Goal: Information Seeking & Learning: Find specific fact

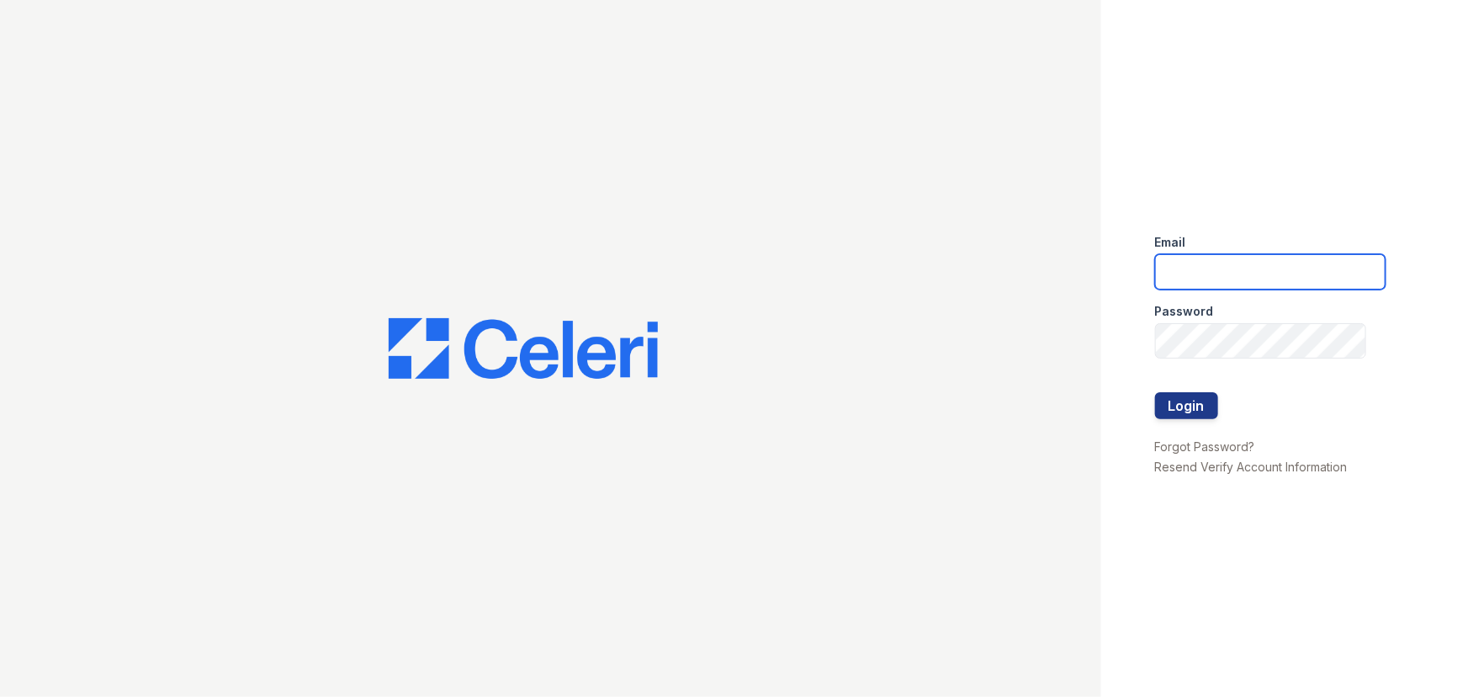
click at [1226, 267] on input "email" at bounding box center [1270, 271] width 231 height 35
type input "renewbrandon@trinity-pm.com"
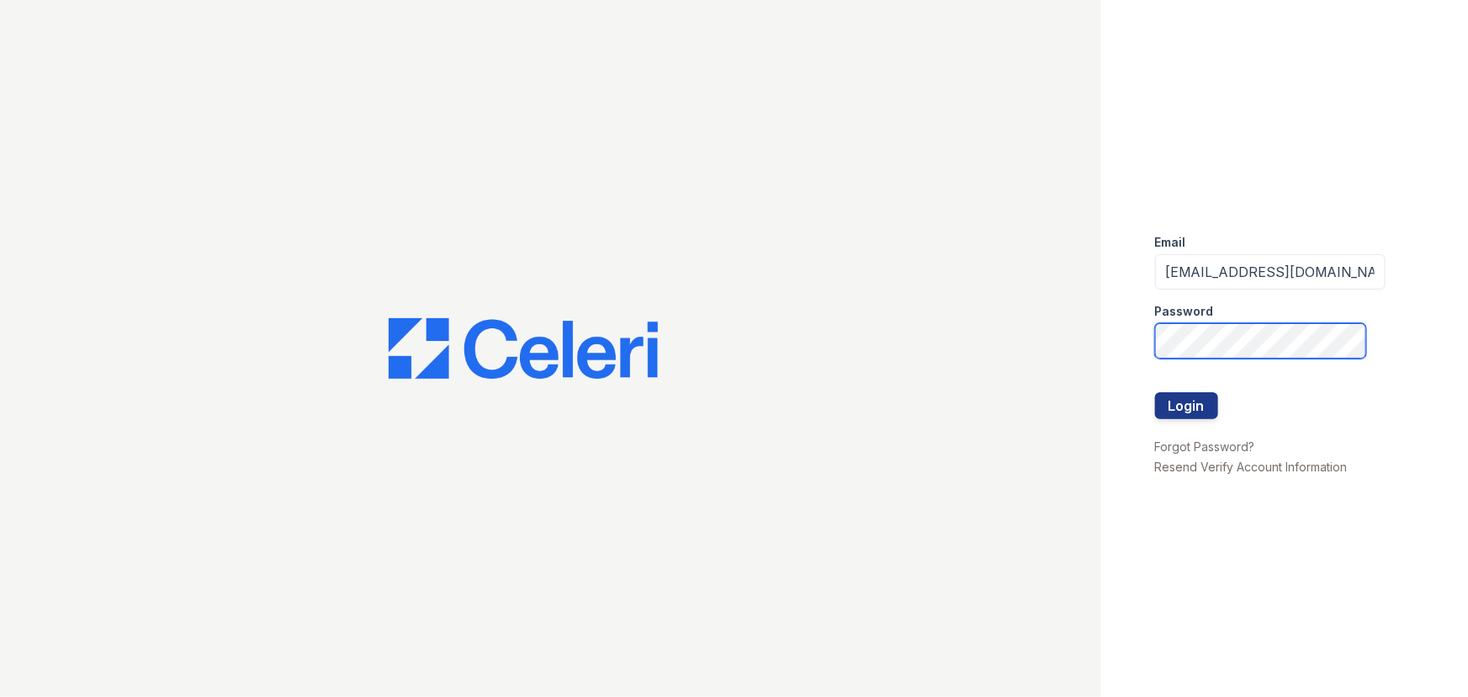
click at [1155, 392] on button "Login" at bounding box center [1186, 405] width 63 height 27
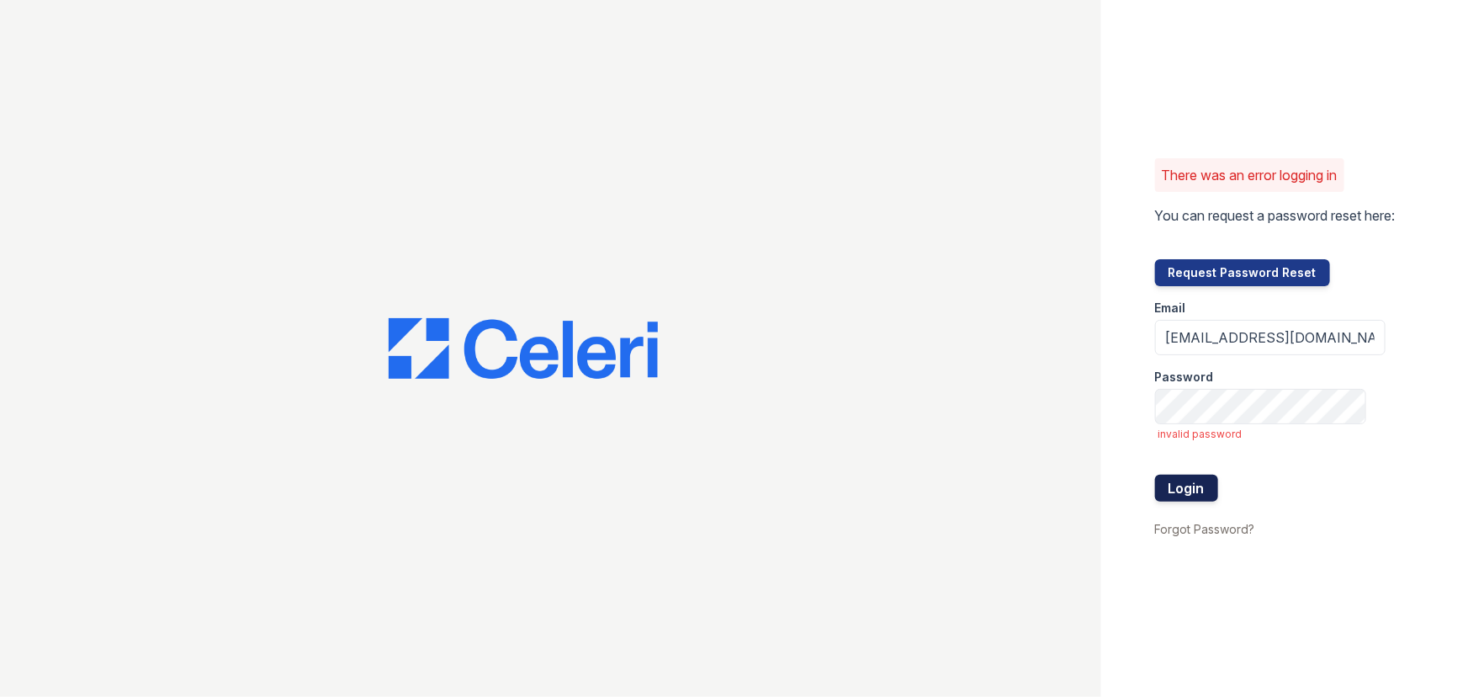
click at [1195, 492] on button "Login" at bounding box center [1186, 488] width 63 height 27
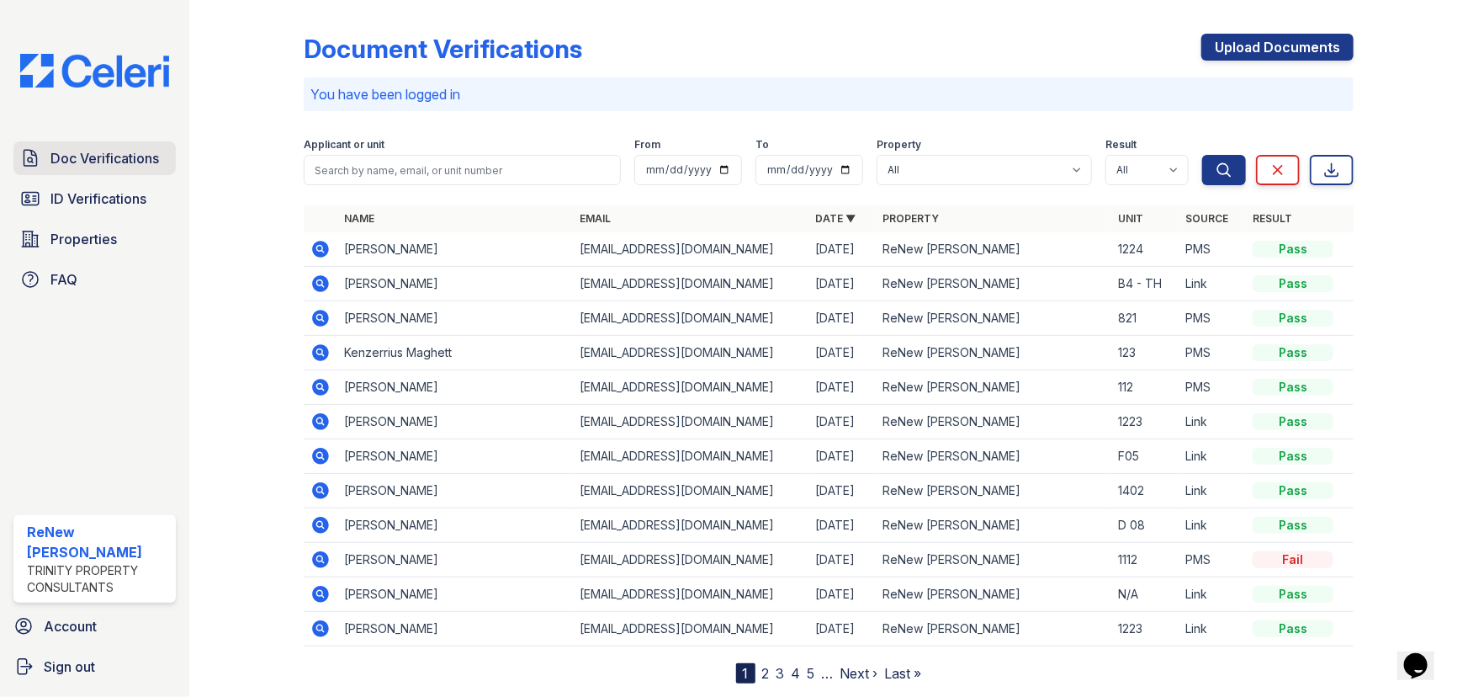
click at [95, 167] on span "Doc Verifications" at bounding box center [104, 158] width 109 height 20
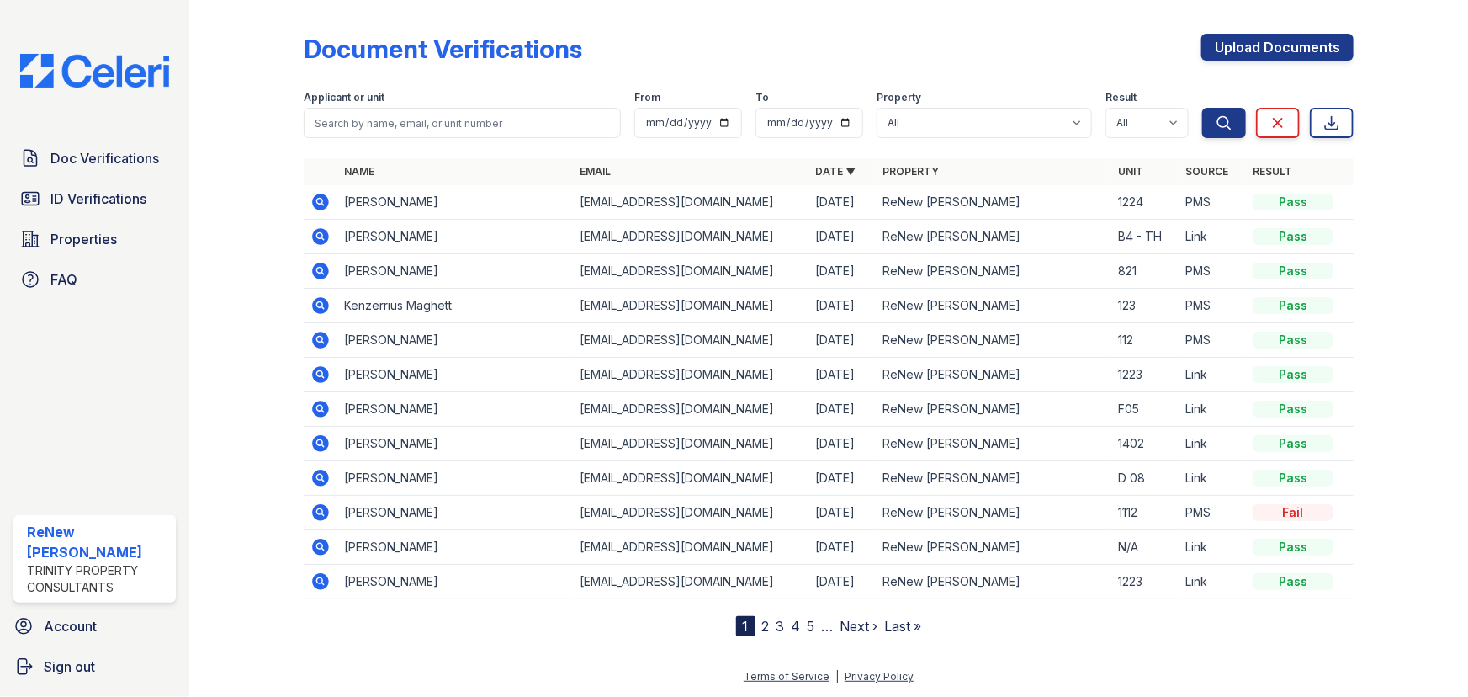
click at [94, 199] on span "ID Verifications" at bounding box center [98, 198] width 96 height 20
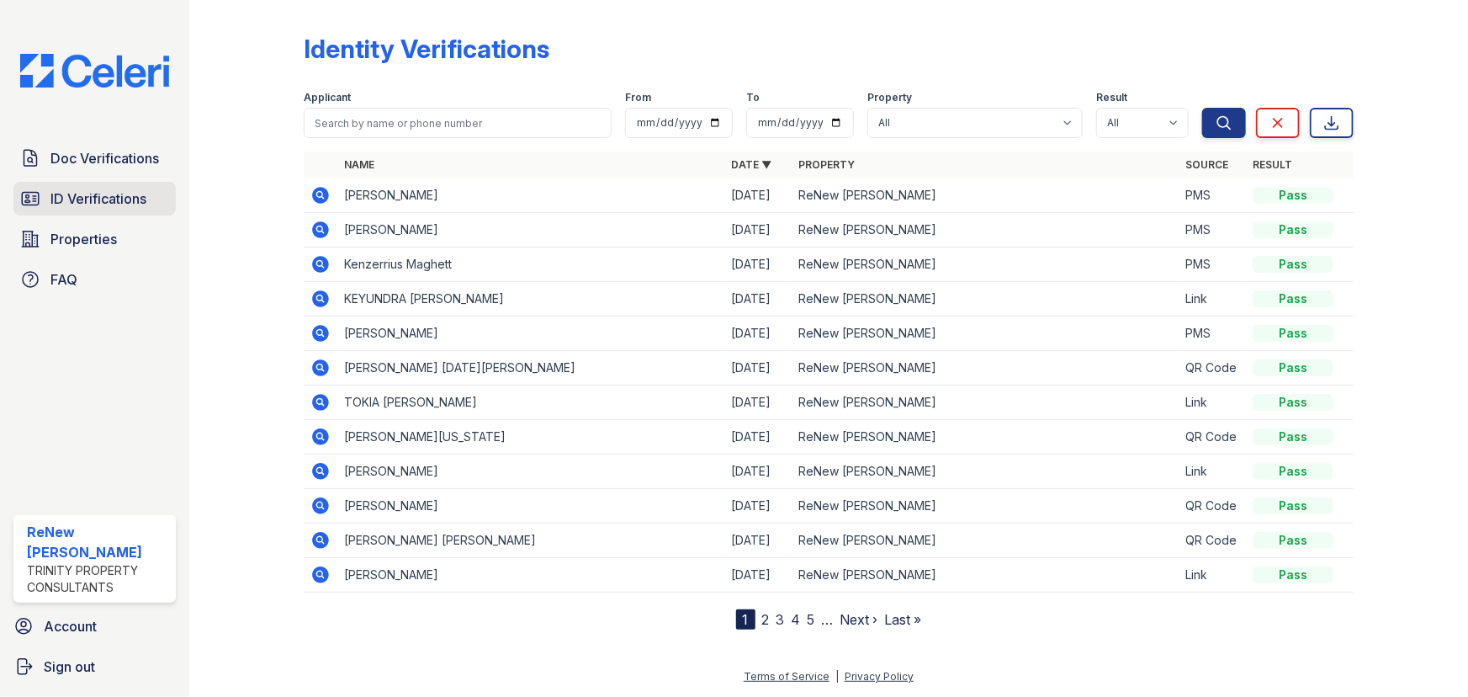
click at [45, 192] on link "ID Verifications" at bounding box center [94, 199] width 162 height 34
click at [321, 262] on icon at bounding box center [320, 264] width 20 height 20
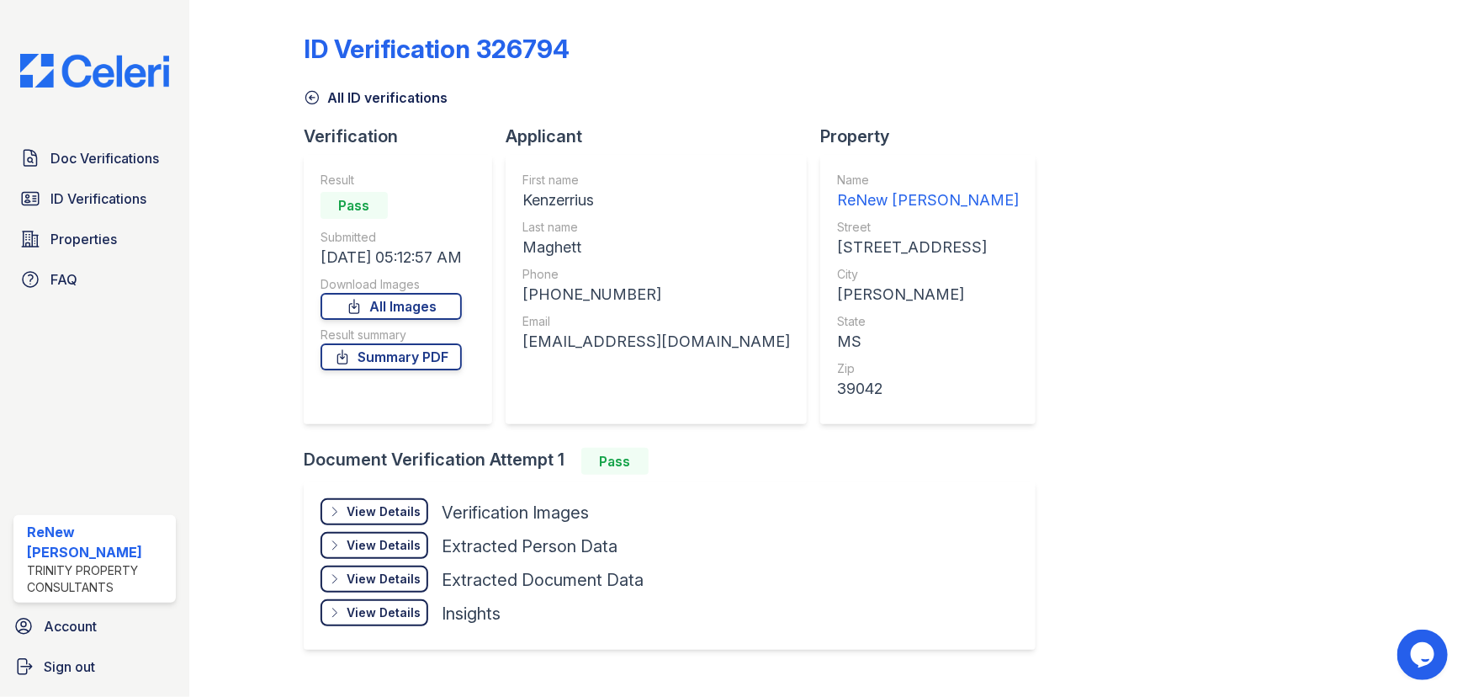
click at [410, 501] on div "View Details Details" at bounding box center [375, 511] width 108 height 27
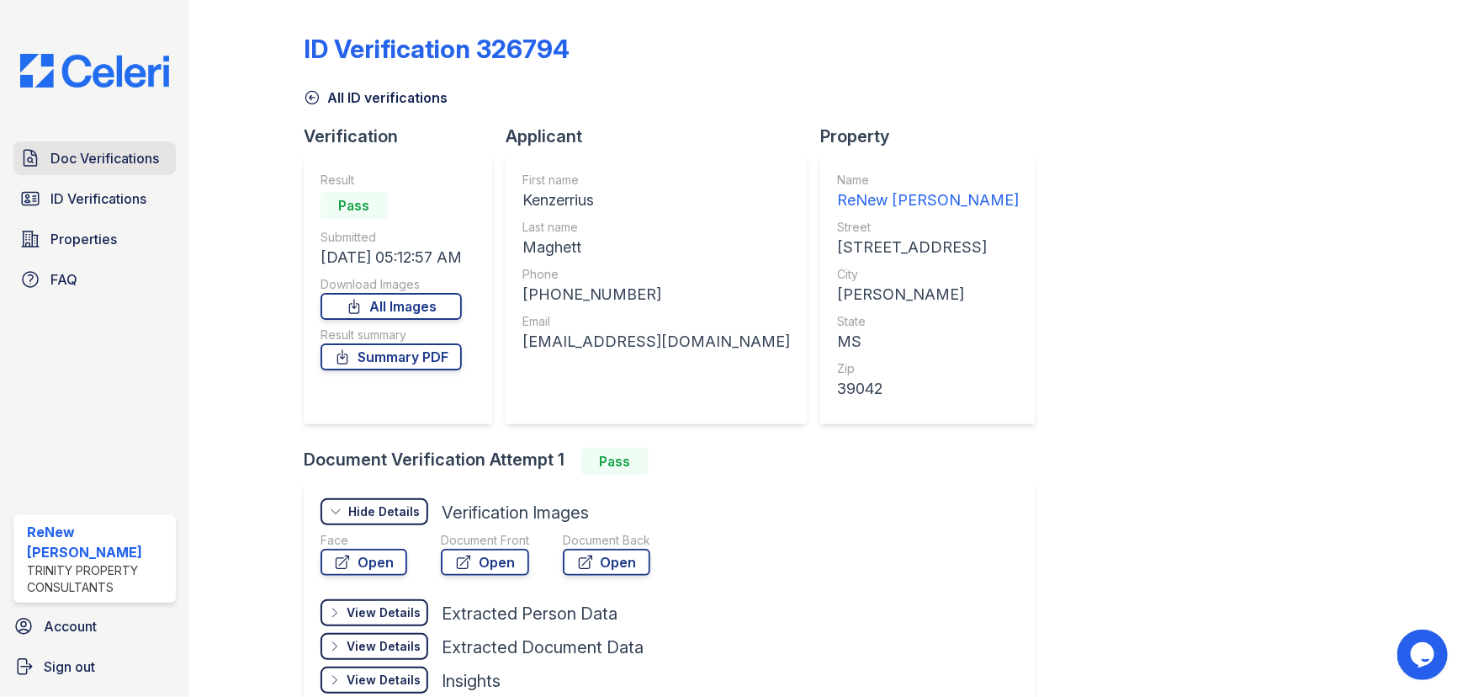
click at [126, 169] on link "Doc Verifications" at bounding box center [94, 158] width 162 height 34
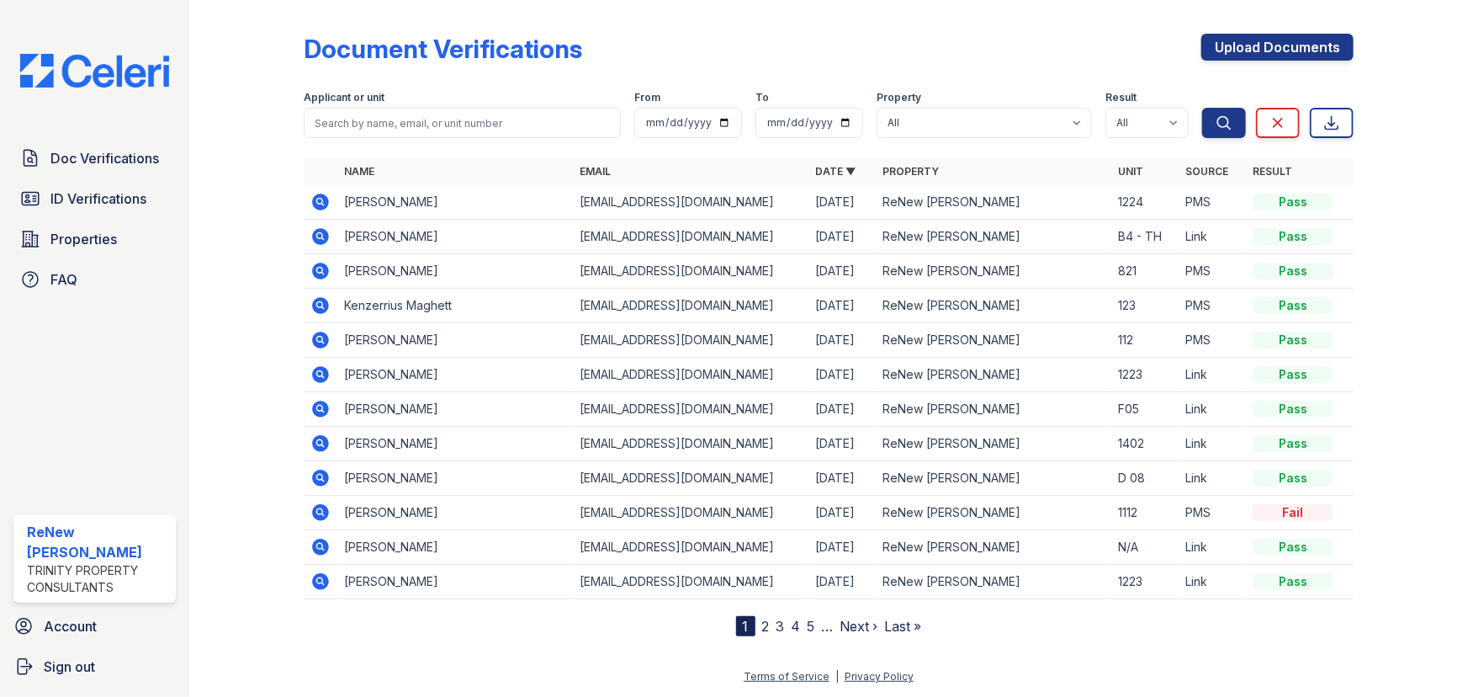
click at [320, 305] on icon at bounding box center [319, 304] width 4 height 4
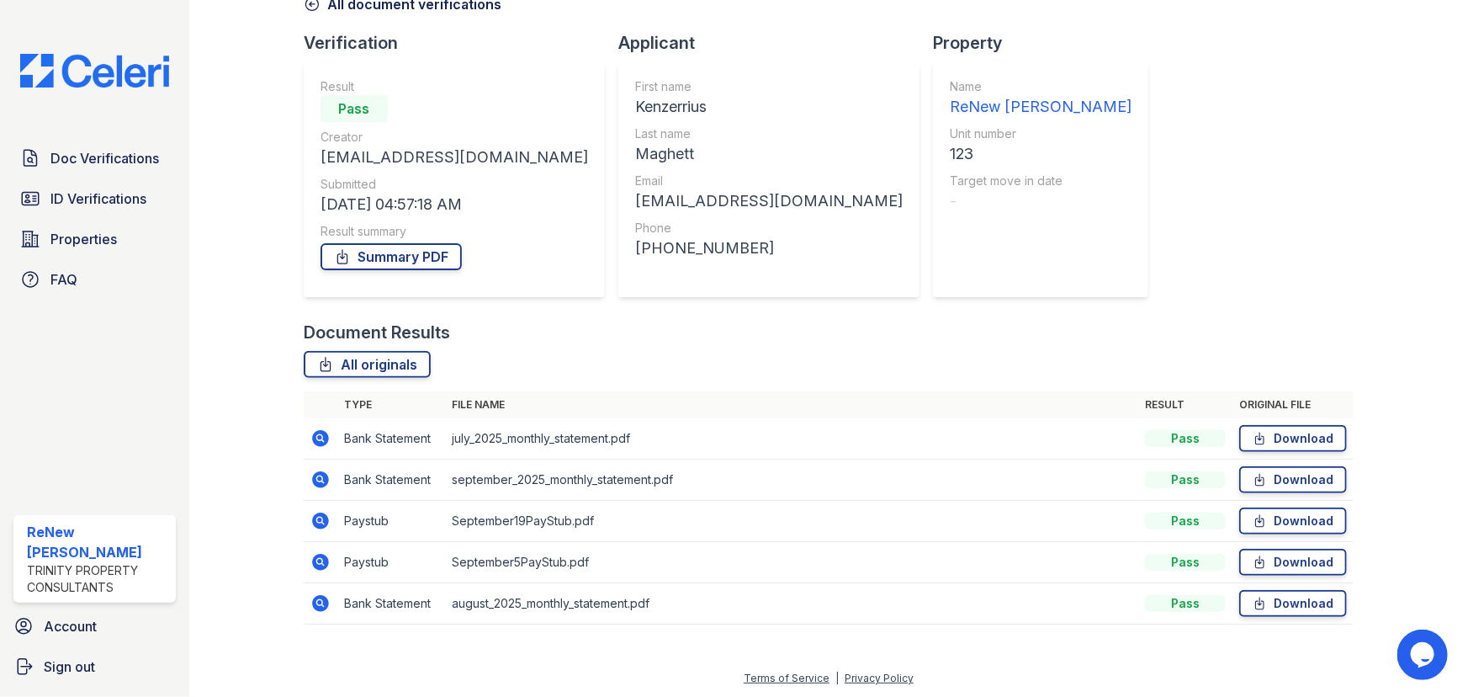
click at [314, 513] on icon at bounding box center [320, 521] width 20 height 20
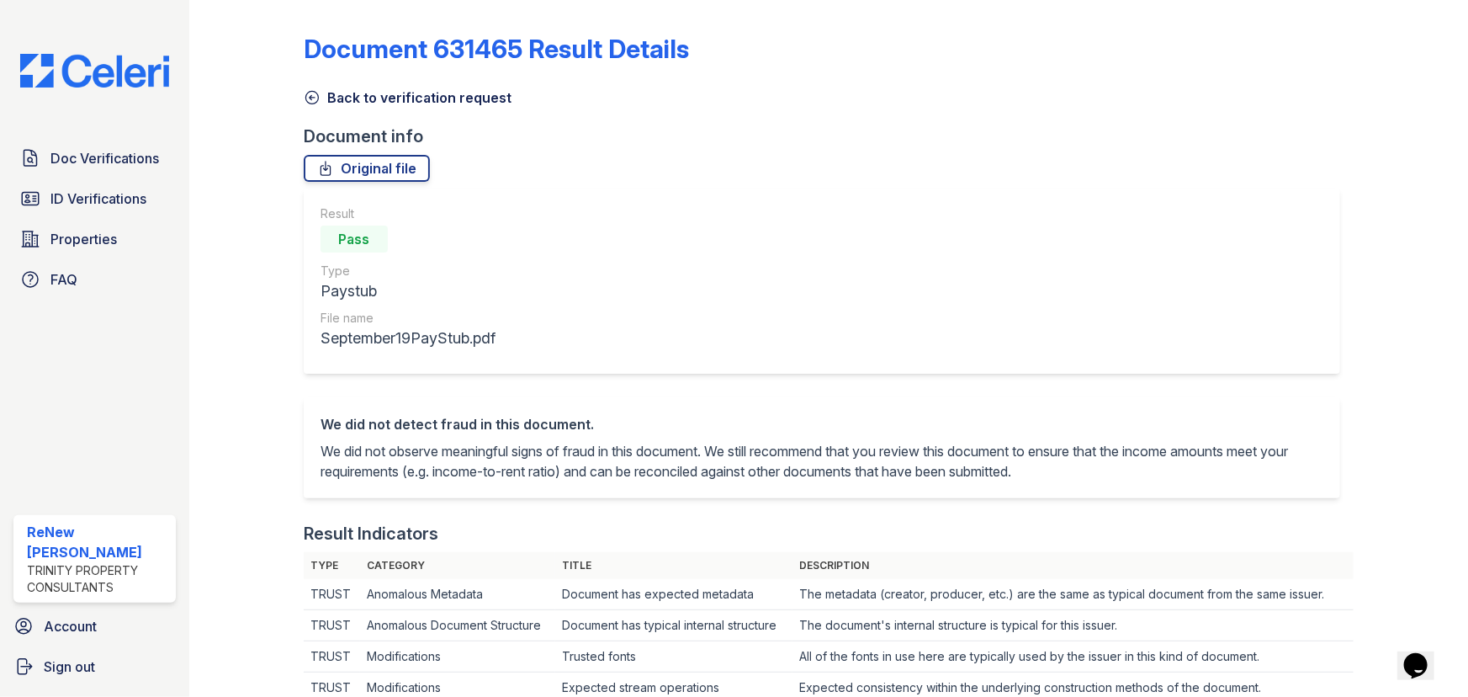
click at [331, 91] on link "Back to verification request" at bounding box center [408, 98] width 208 height 20
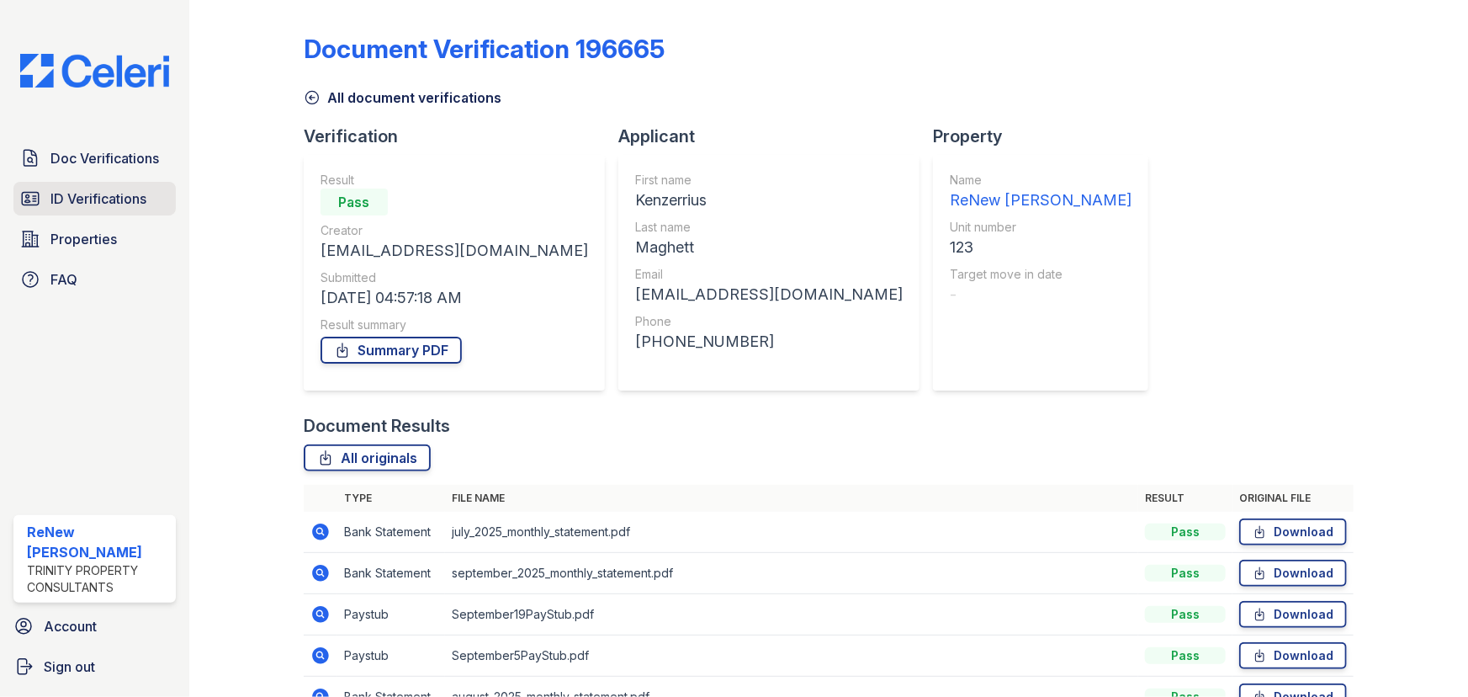
click at [103, 195] on span "ID Verifications" at bounding box center [98, 198] width 96 height 20
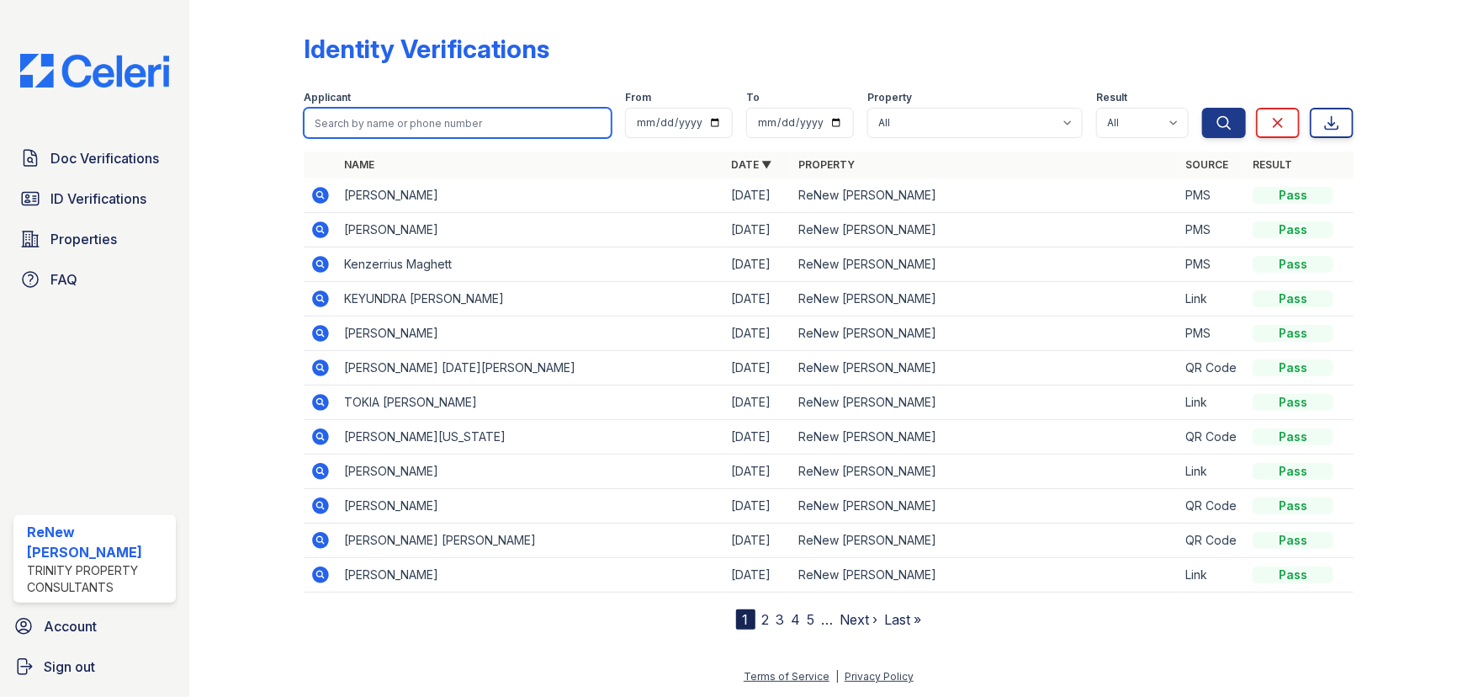
click at [480, 130] on input "search" at bounding box center [458, 123] width 308 height 30
type input "summerwall"
click at [1202, 108] on button "Search" at bounding box center [1224, 123] width 44 height 30
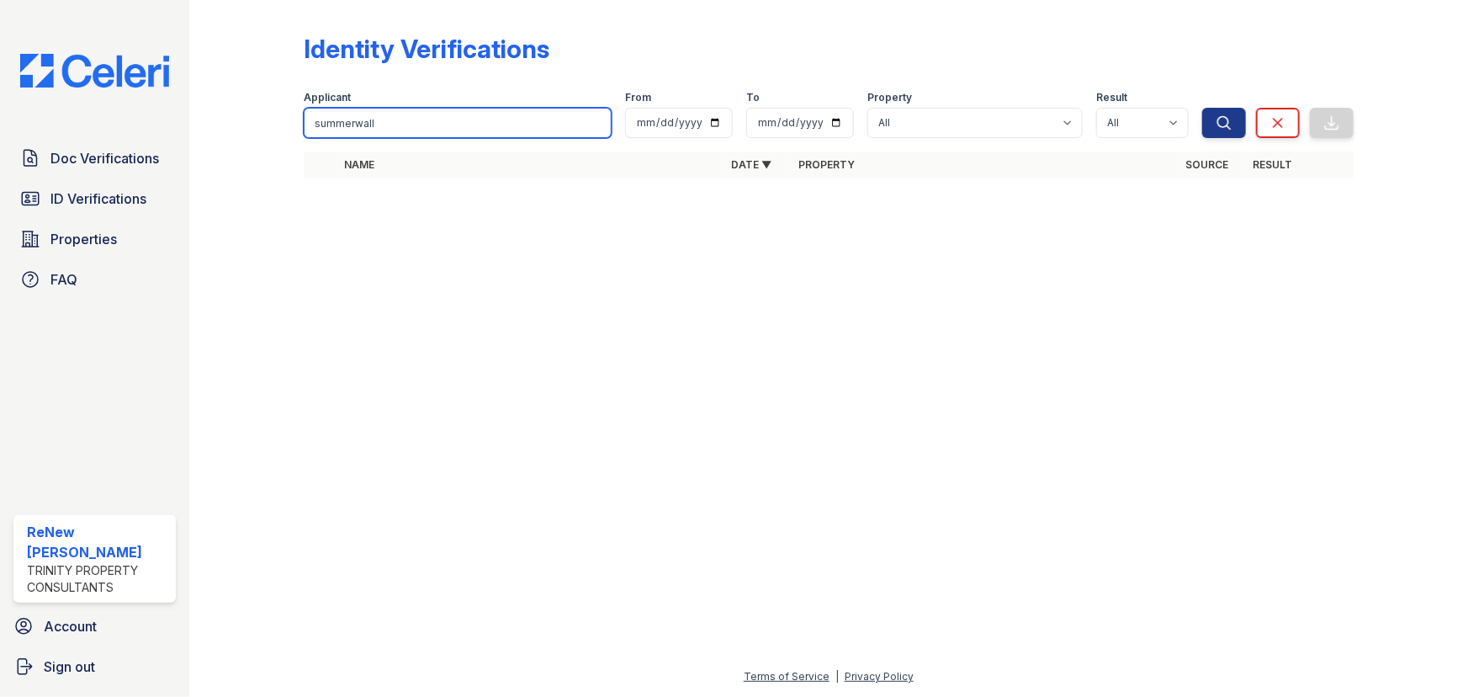
drag, startPoint x: 370, startPoint y: 126, endPoint x: 238, endPoint y: 126, distance: 132.1
click at [241, 127] on div "Identity Verifications Filter Applicant summerwall From To Property All ReNew B…" at bounding box center [828, 111] width 1225 height 222
type input "l"
click at [357, 122] on input "l" at bounding box center [458, 123] width 308 height 30
type input "austin"
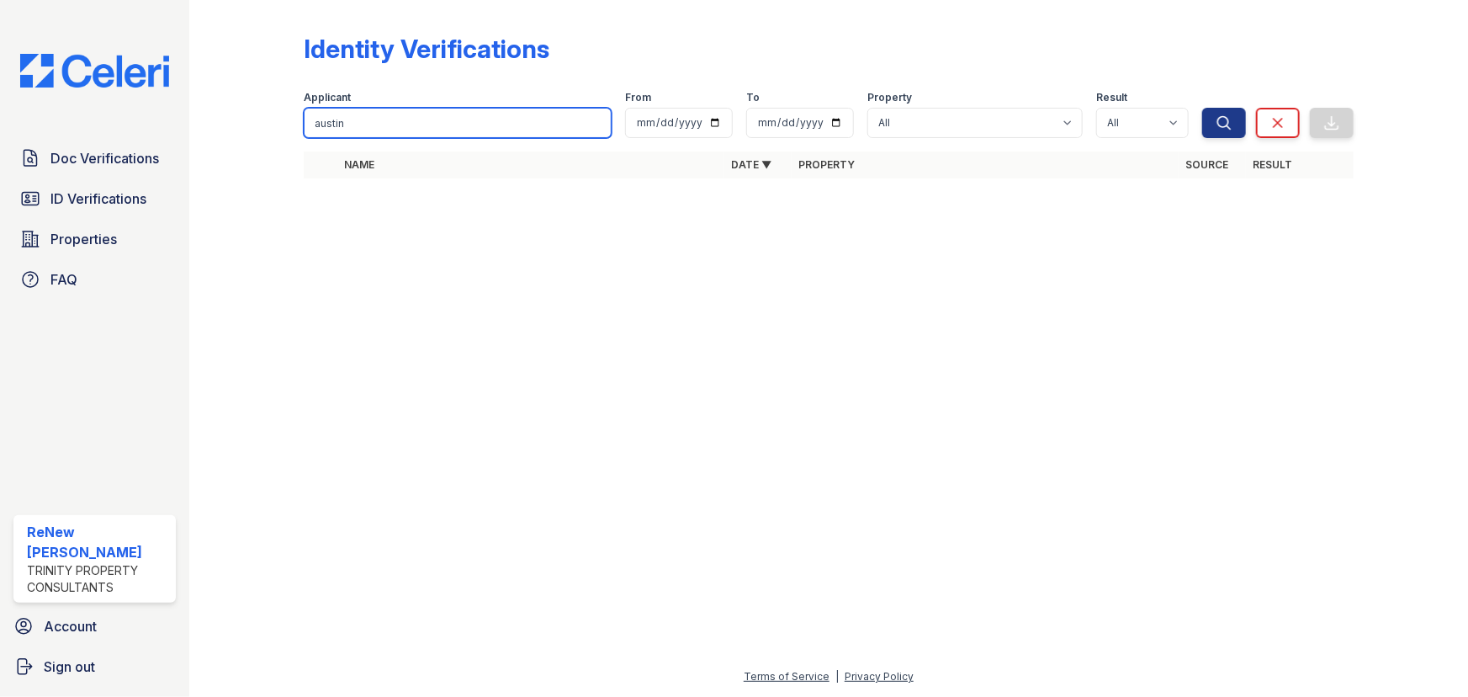
click at [1202, 108] on button "Search" at bounding box center [1224, 123] width 44 height 30
click at [125, 190] on span "ID Verifications" at bounding box center [98, 198] width 96 height 20
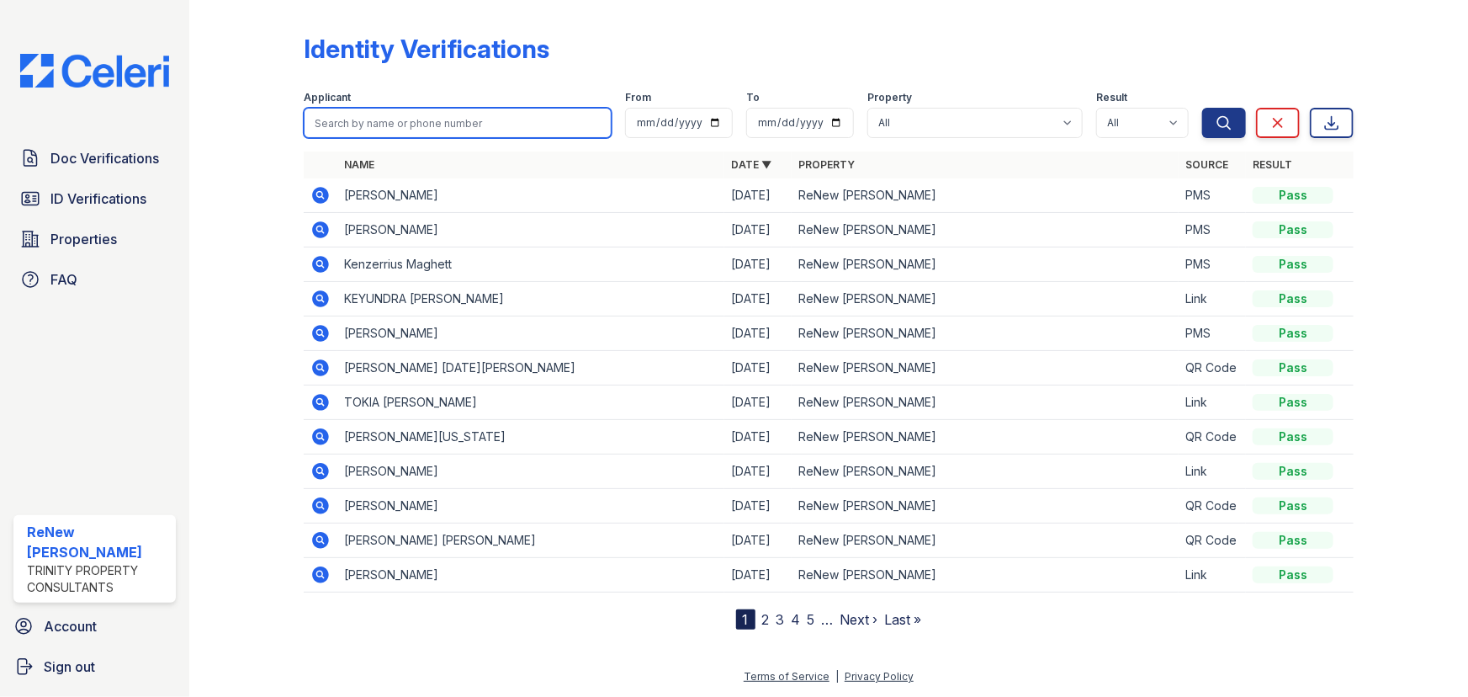
click at [409, 123] on input "search" at bounding box center [458, 123] width 308 height 30
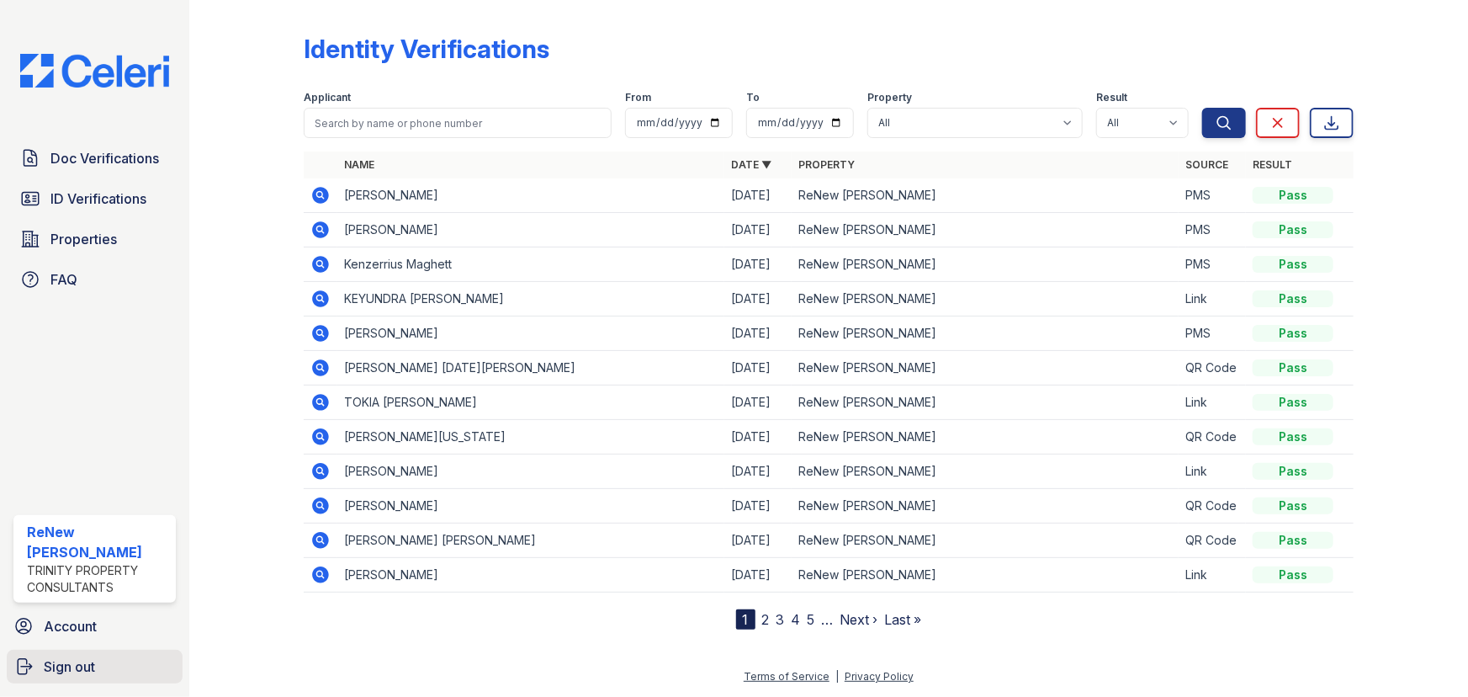
click at [84, 676] on span "Sign out" at bounding box center [69, 666] width 51 height 20
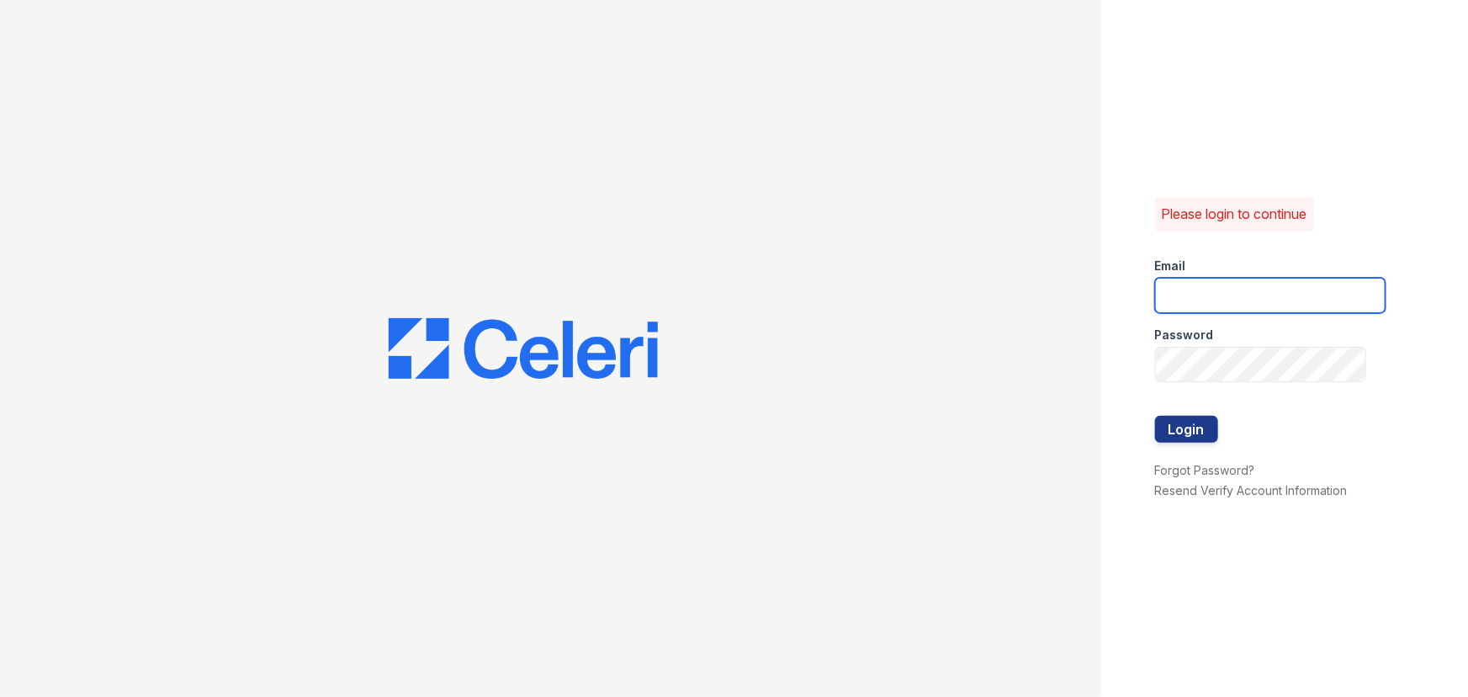
click at [1220, 293] on input "email" at bounding box center [1270, 295] width 231 height 35
type input "[EMAIL_ADDRESS][DOMAIN_NAME]"
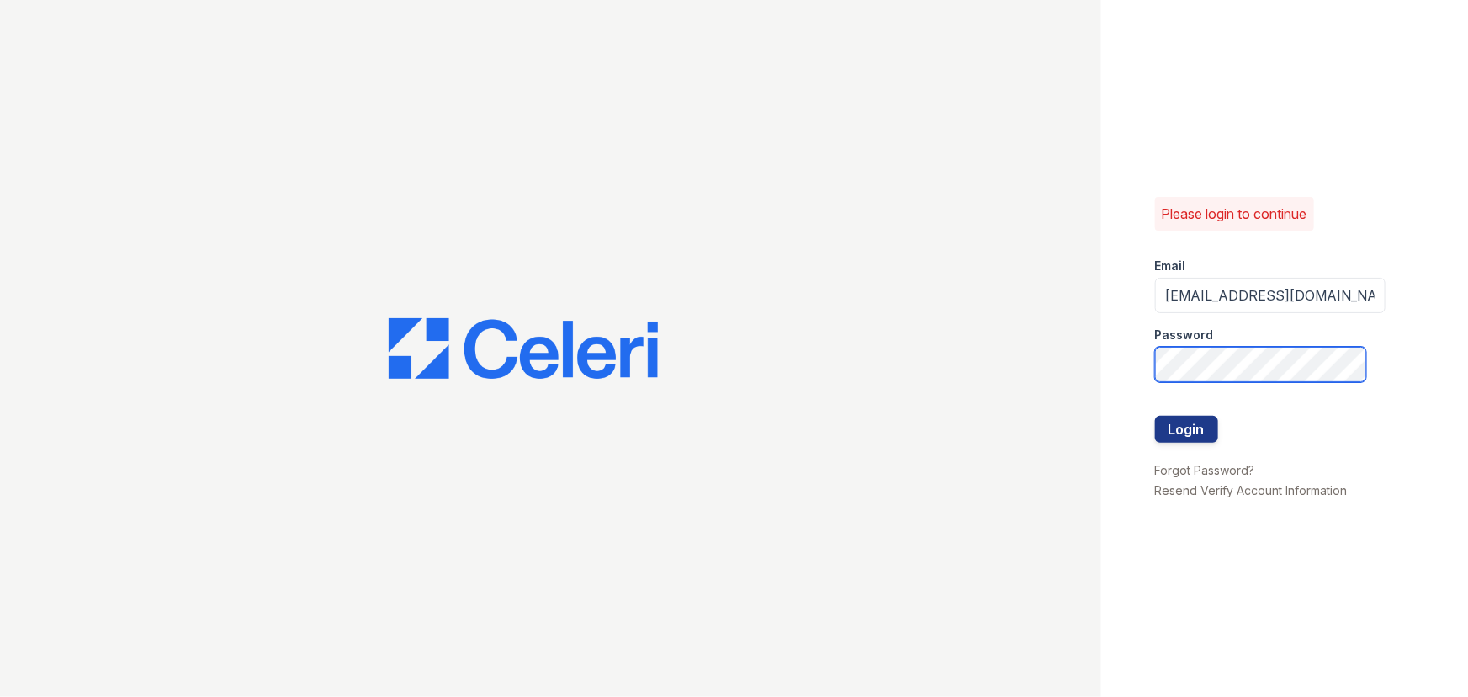
click at [1155, 416] on button "Login" at bounding box center [1186, 429] width 63 height 27
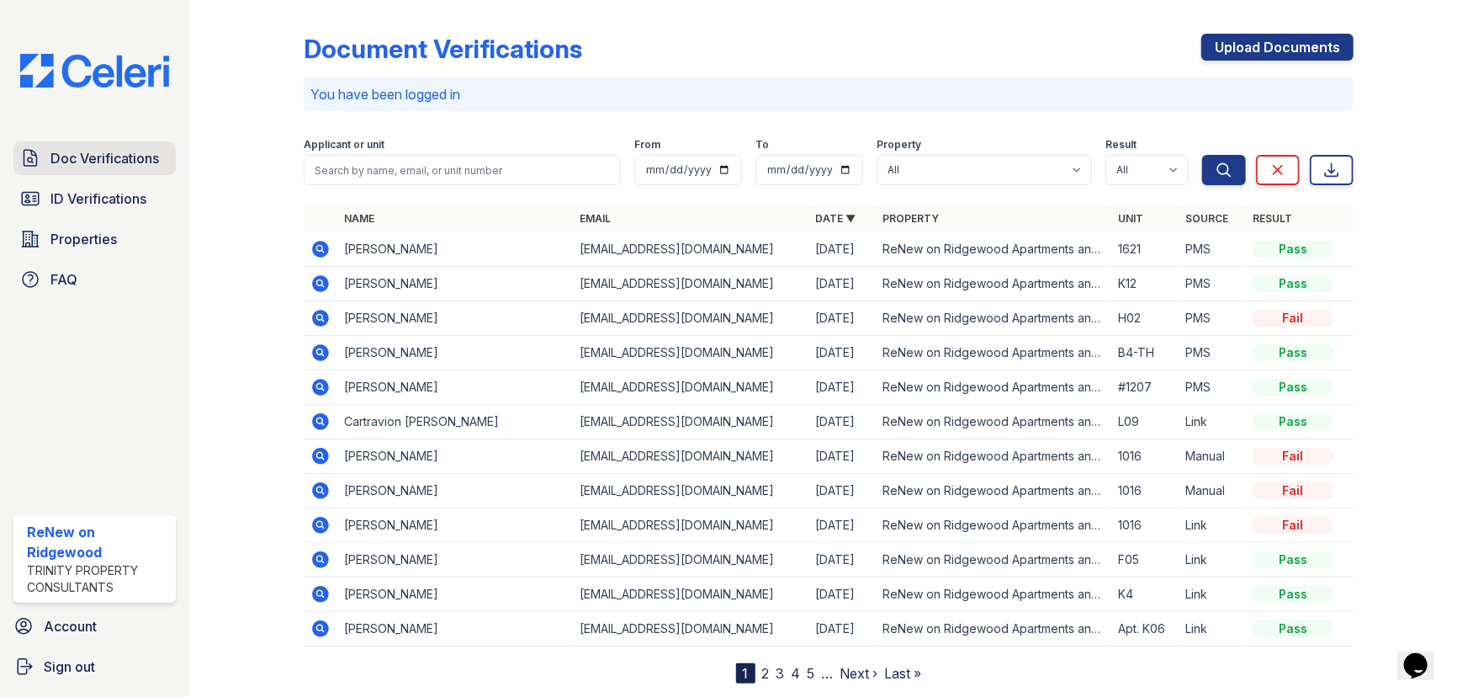
click at [130, 163] on span "Doc Verifications" at bounding box center [104, 158] width 109 height 20
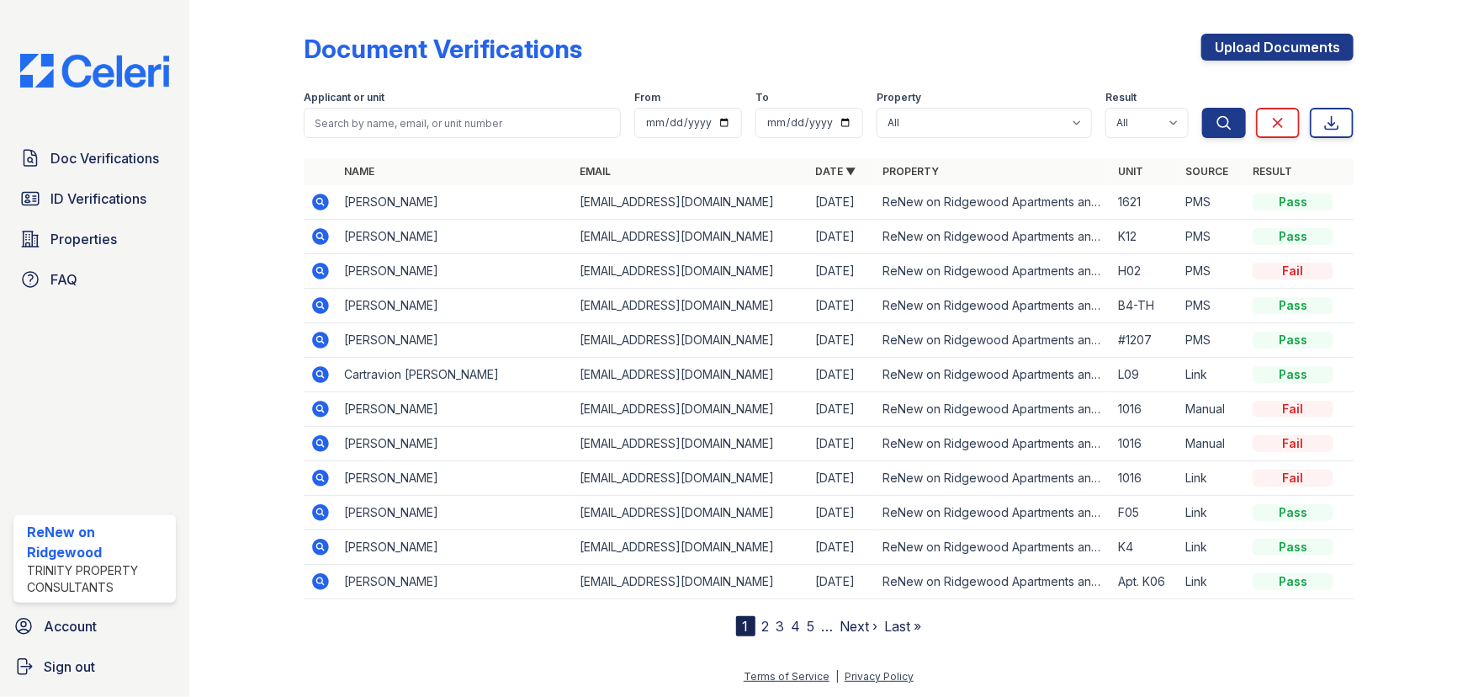
click at [389, 176] on th "Name" at bounding box center [455, 171] width 236 height 27
click at [414, 136] on input "search" at bounding box center [462, 123] width 317 height 30
type input "austin"
click at [1202, 108] on button "Search" at bounding box center [1224, 123] width 44 height 30
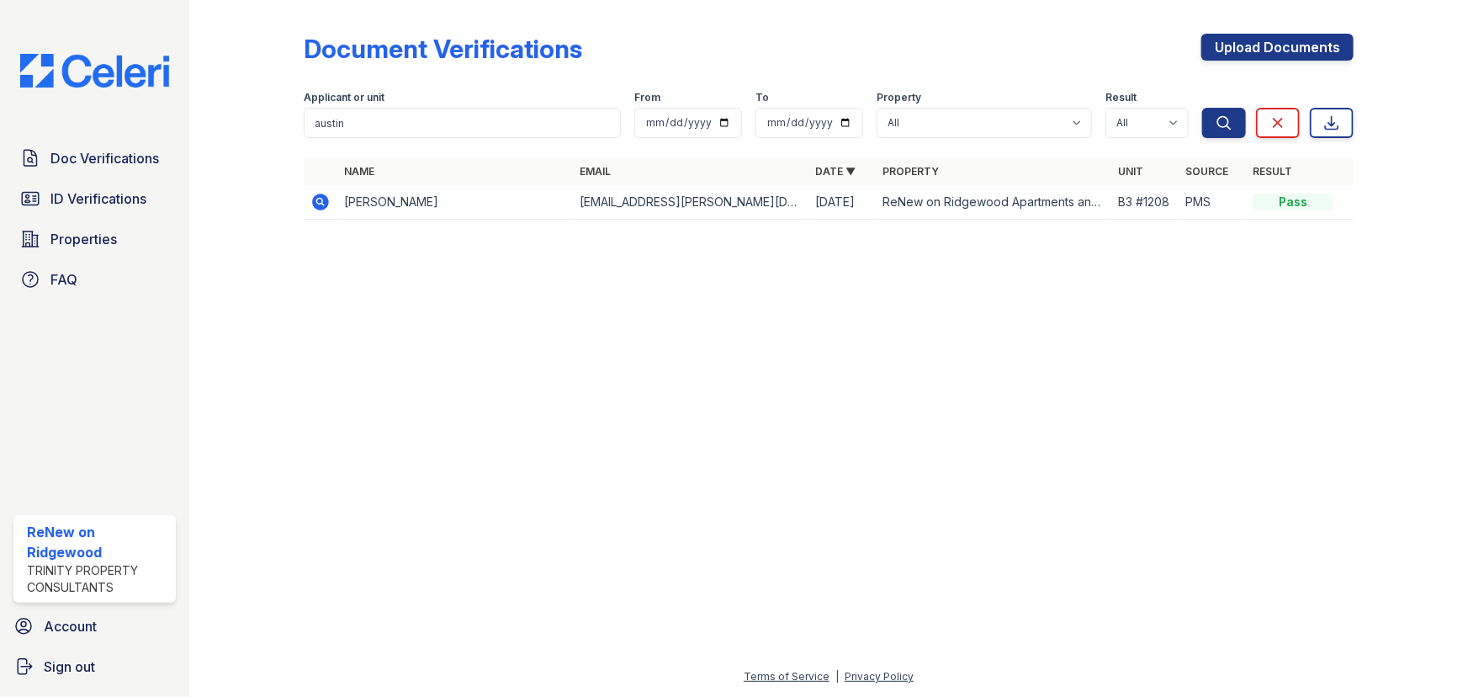
click at [326, 197] on icon at bounding box center [320, 202] width 17 height 17
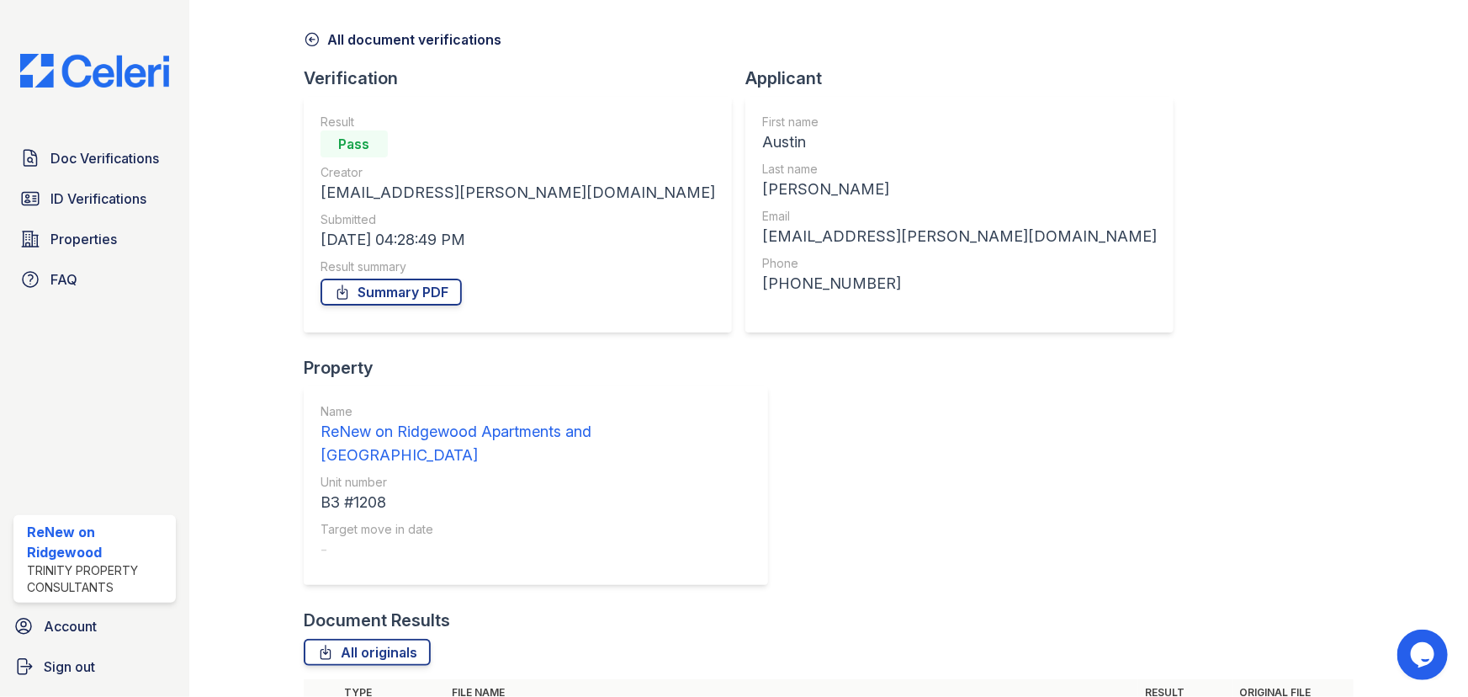
scroll to position [93, 0]
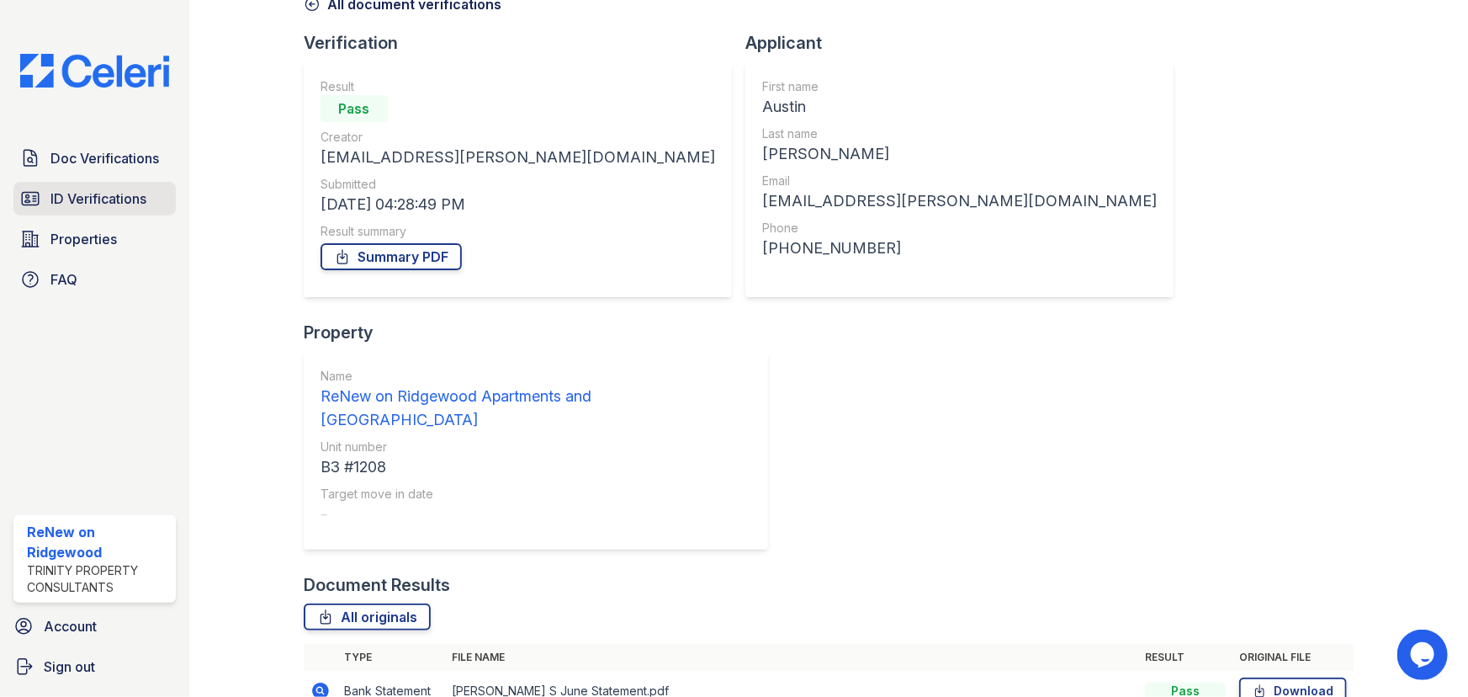
click at [88, 195] on span "ID Verifications" at bounding box center [98, 198] width 96 height 20
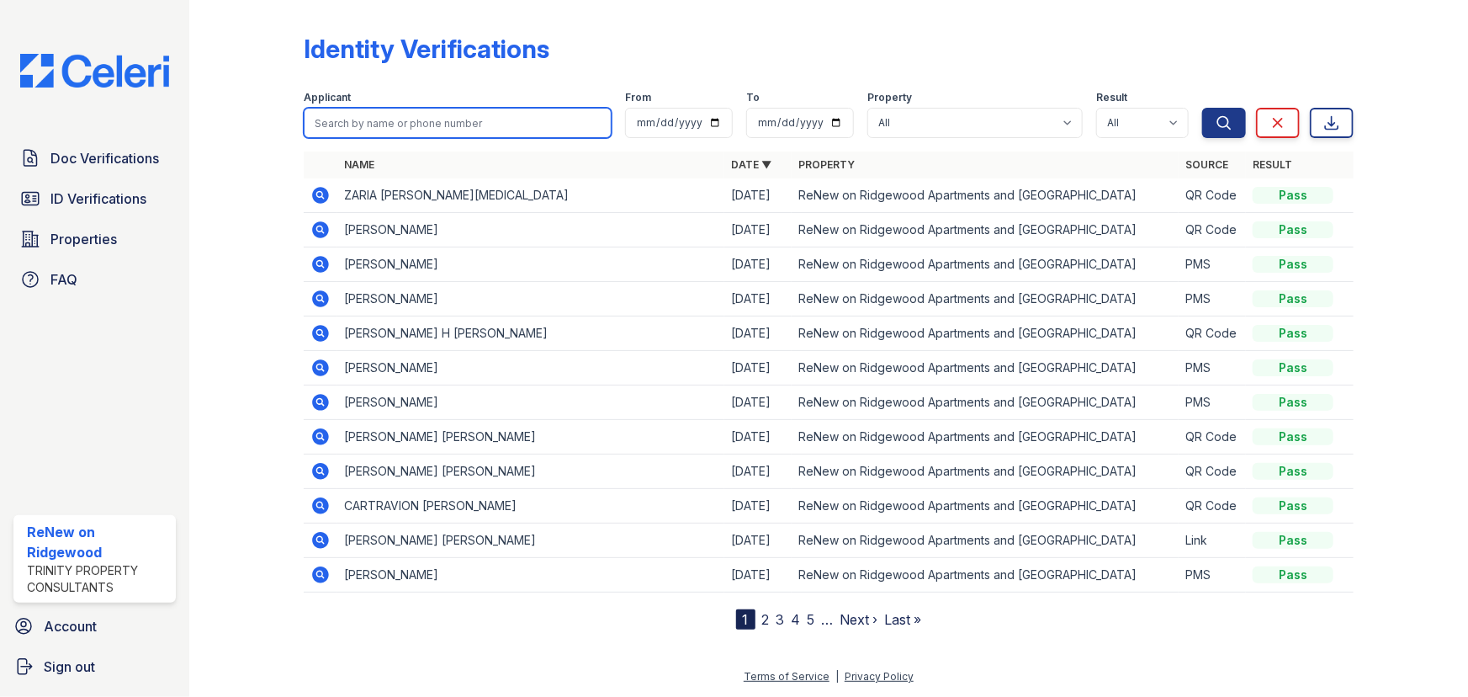
click at [419, 118] on input "search" at bounding box center [458, 123] width 308 height 30
type input "austin"
click at [1202, 108] on button "Search" at bounding box center [1224, 123] width 44 height 30
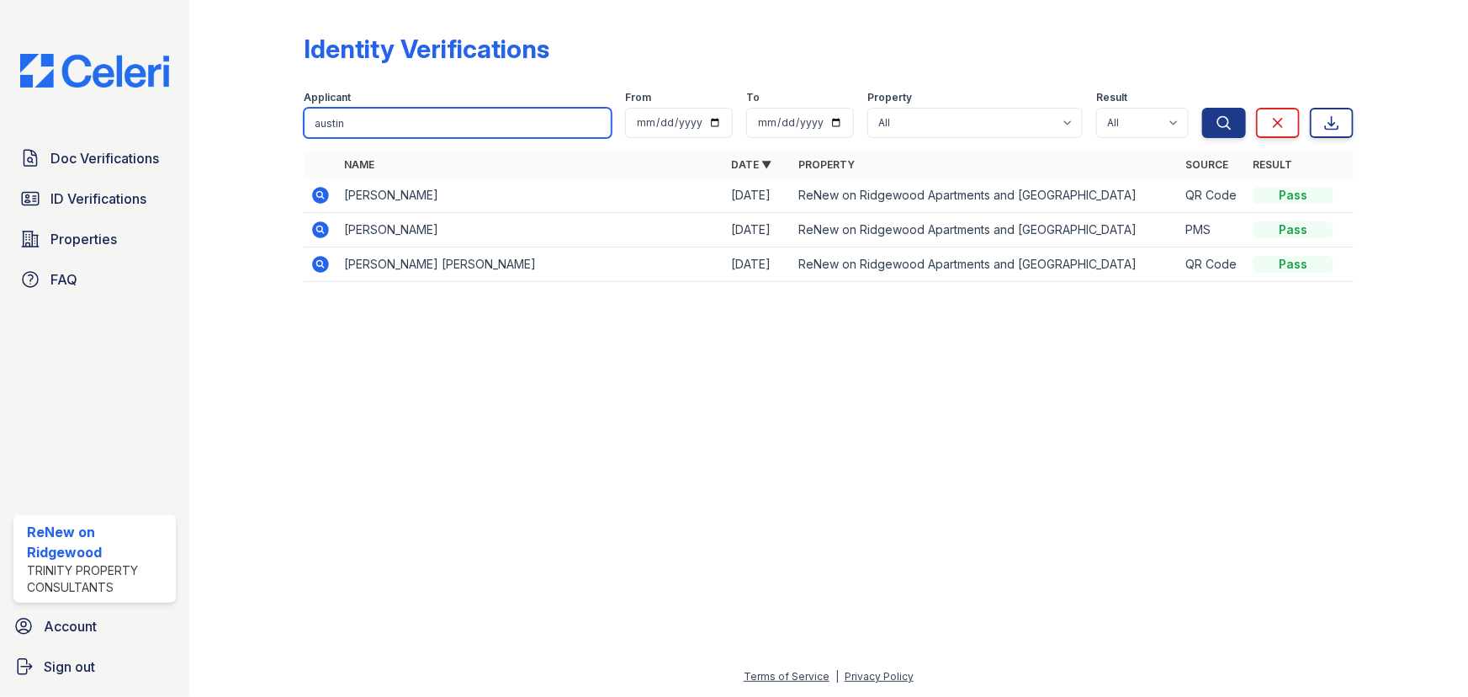
click at [390, 125] on input "austin" at bounding box center [458, 123] width 308 height 30
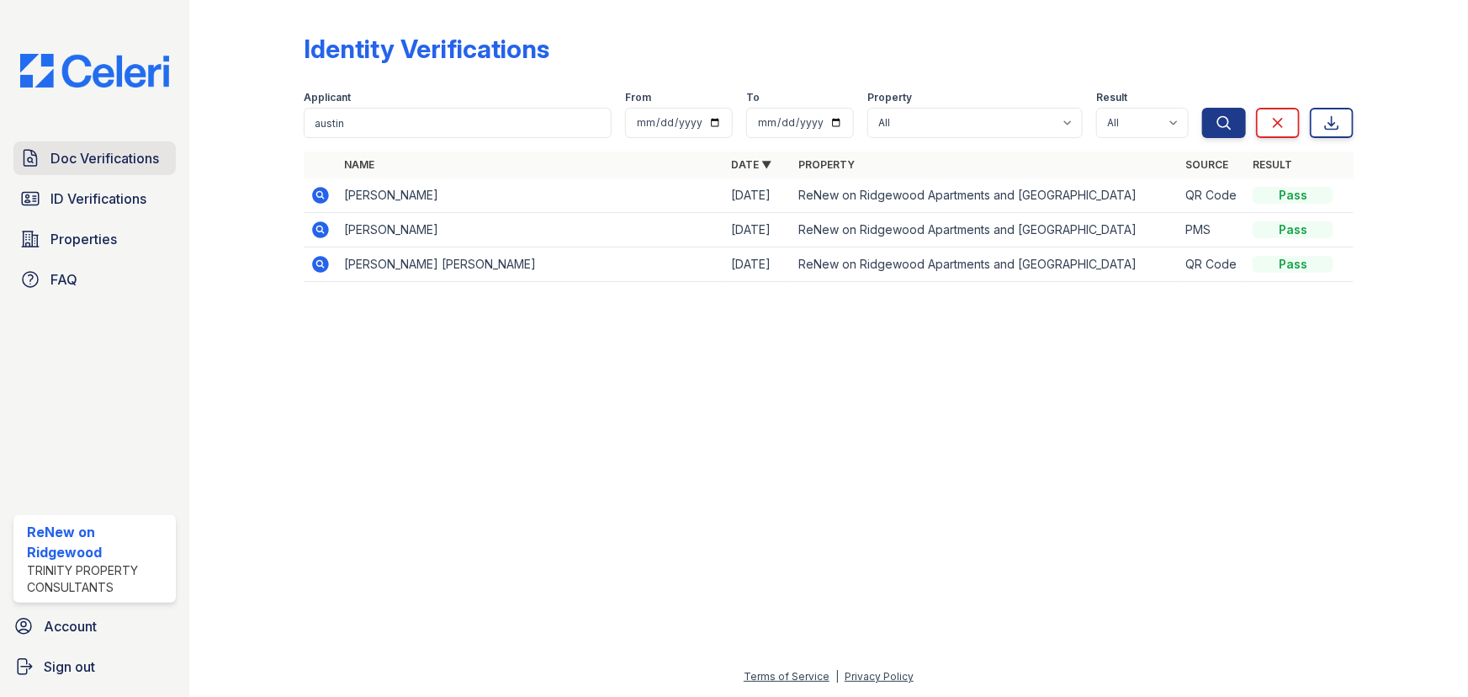
click at [79, 151] on span "Doc Verifications" at bounding box center [104, 158] width 109 height 20
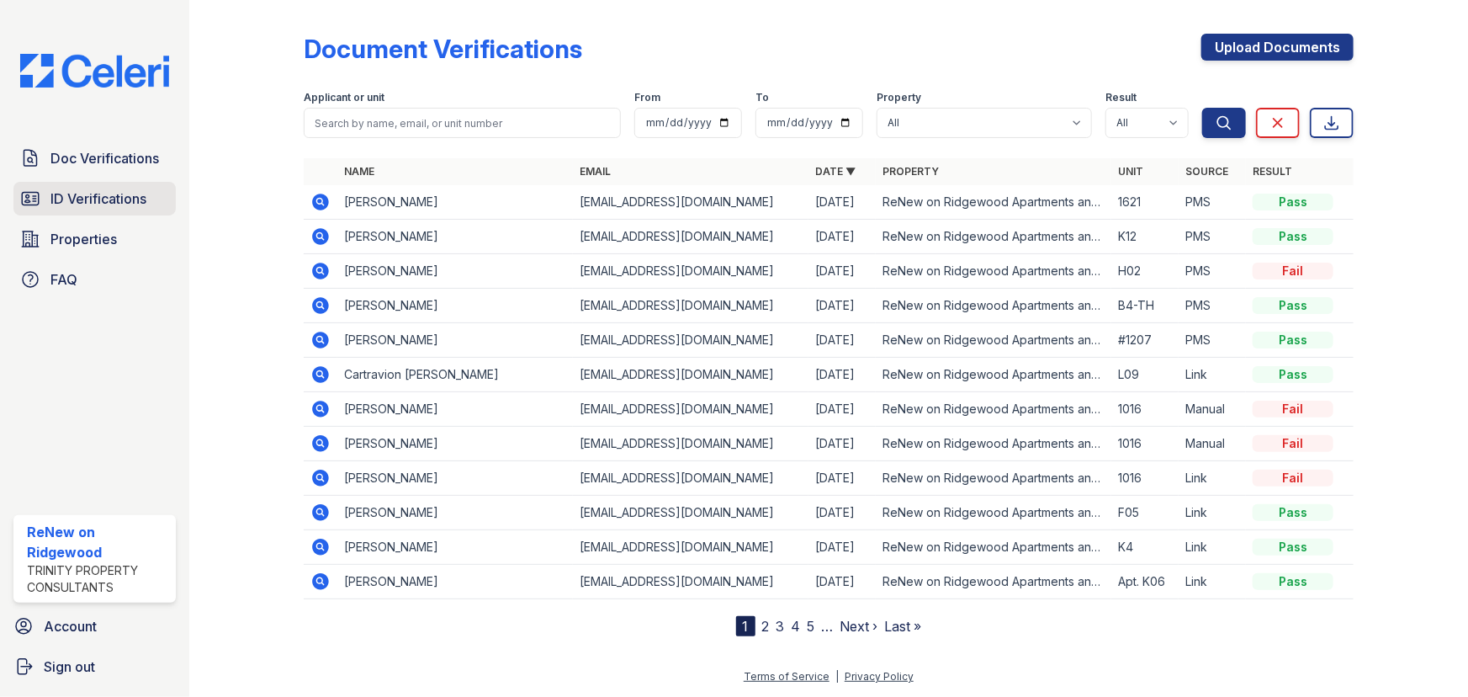
click at [88, 185] on link "ID Verifications" at bounding box center [94, 199] width 162 height 34
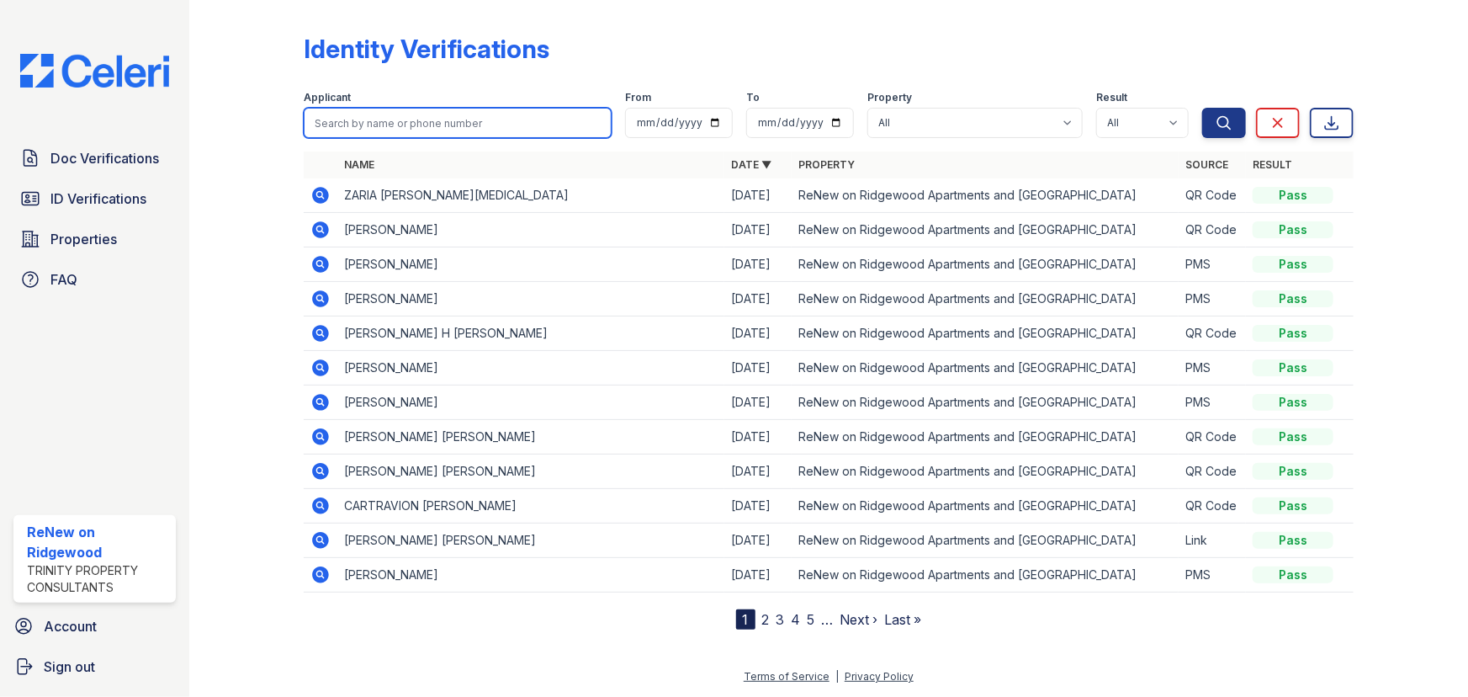
click at [358, 120] on input "search" at bounding box center [458, 123] width 308 height 30
type input "austin"
click at [1202, 108] on button "Search" at bounding box center [1224, 123] width 44 height 30
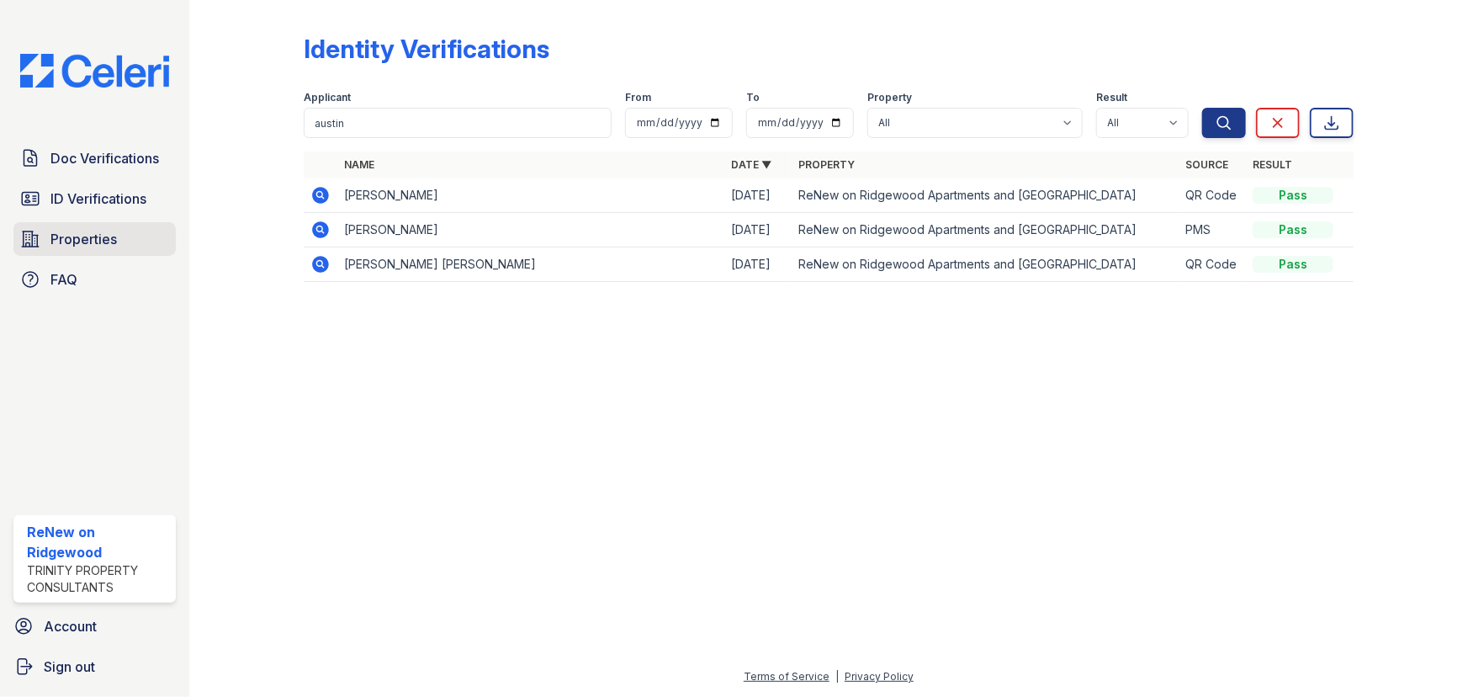
click at [67, 237] on span "Properties" at bounding box center [83, 239] width 66 height 20
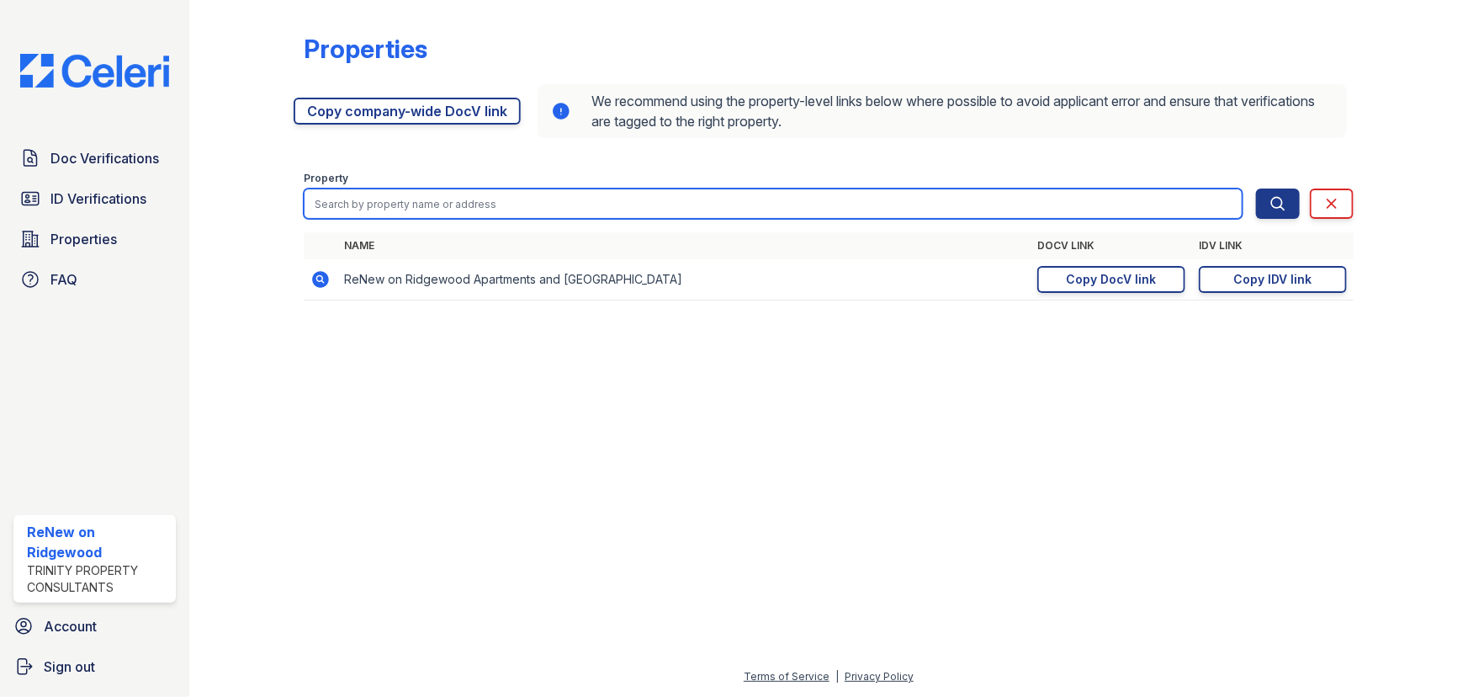
click at [471, 200] on input "search" at bounding box center [773, 203] width 939 height 30
type input "summerwall"
click at [1256, 188] on button "Search" at bounding box center [1278, 203] width 44 height 30
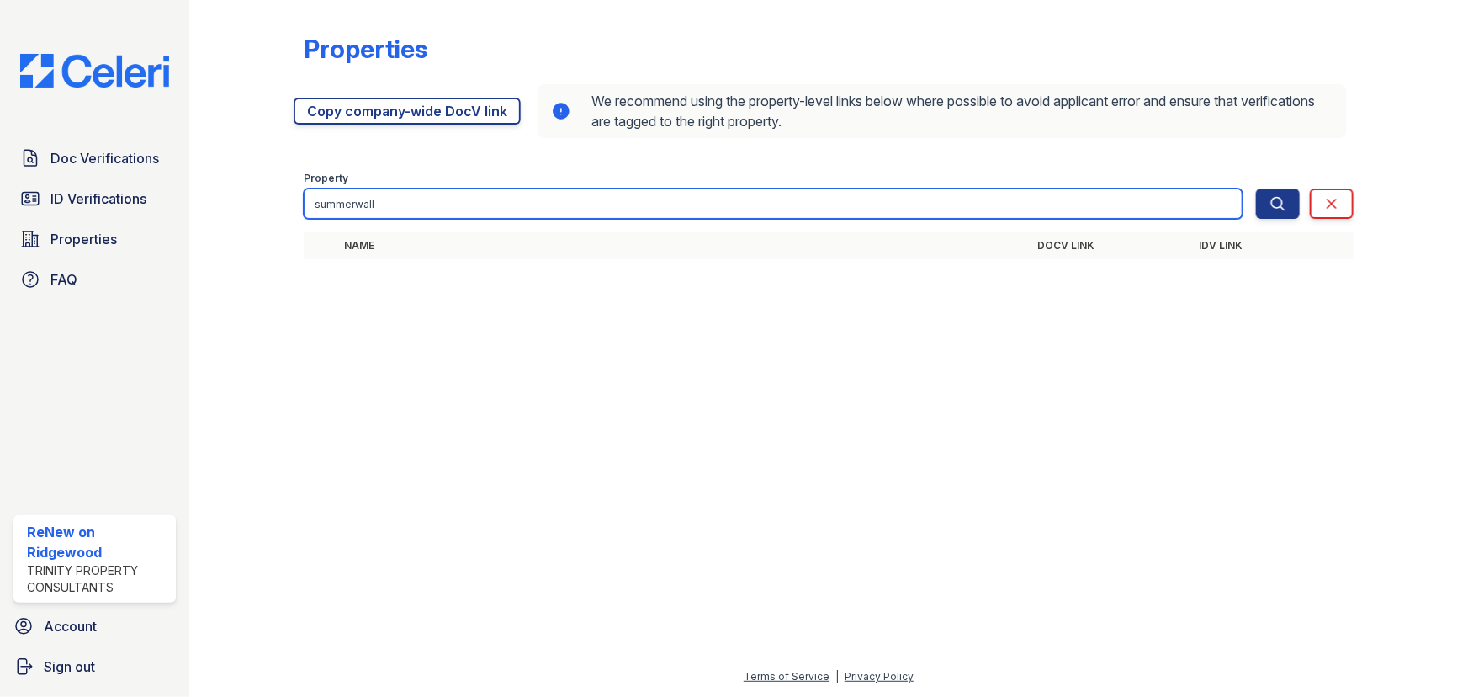
drag, startPoint x: 463, startPoint y: 208, endPoint x: 194, endPoint y: 201, distance: 268.5
click at [194, 201] on div "Properties [URL][DOMAIN_NAME] Copy company-wide DocV link We recommend using th…" at bounding box center [828, 348] width 1279 height 697
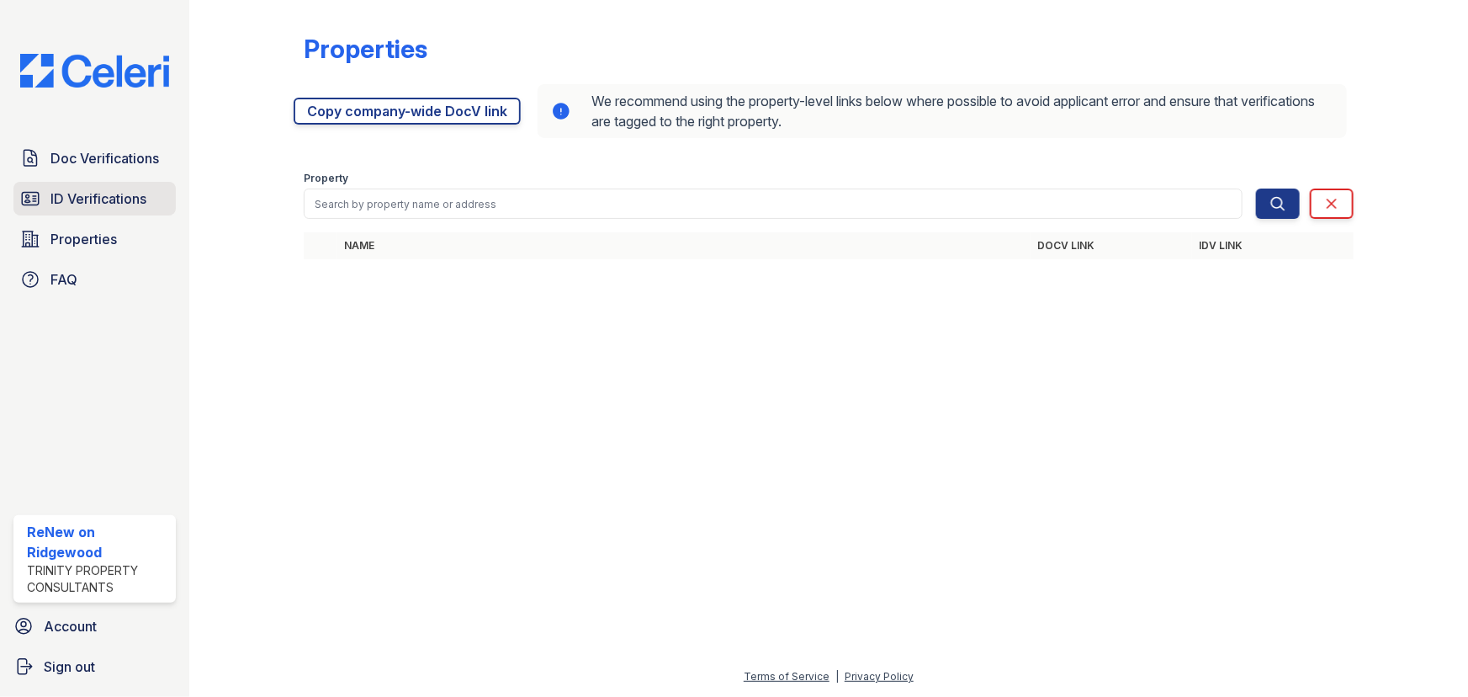
click at [98, 206] on span "ID Verifications" at bounding box center [98, 198] width 96 height 20
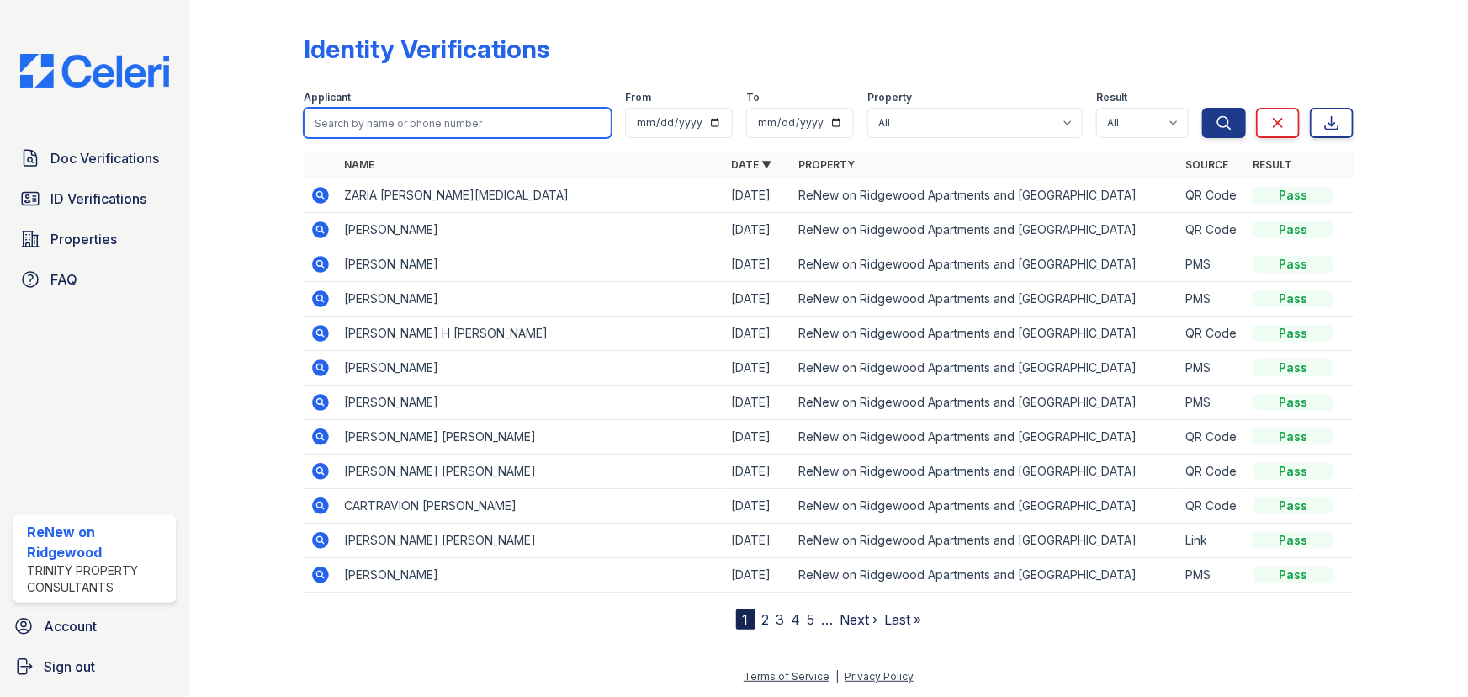
click at [411, 119] on input "search" at bounding box center [458, 123] width 308 height 30
type input "austin"
click at [1202, 108] on button "Search" at bounding box center [1224, 123] width 44 height 30
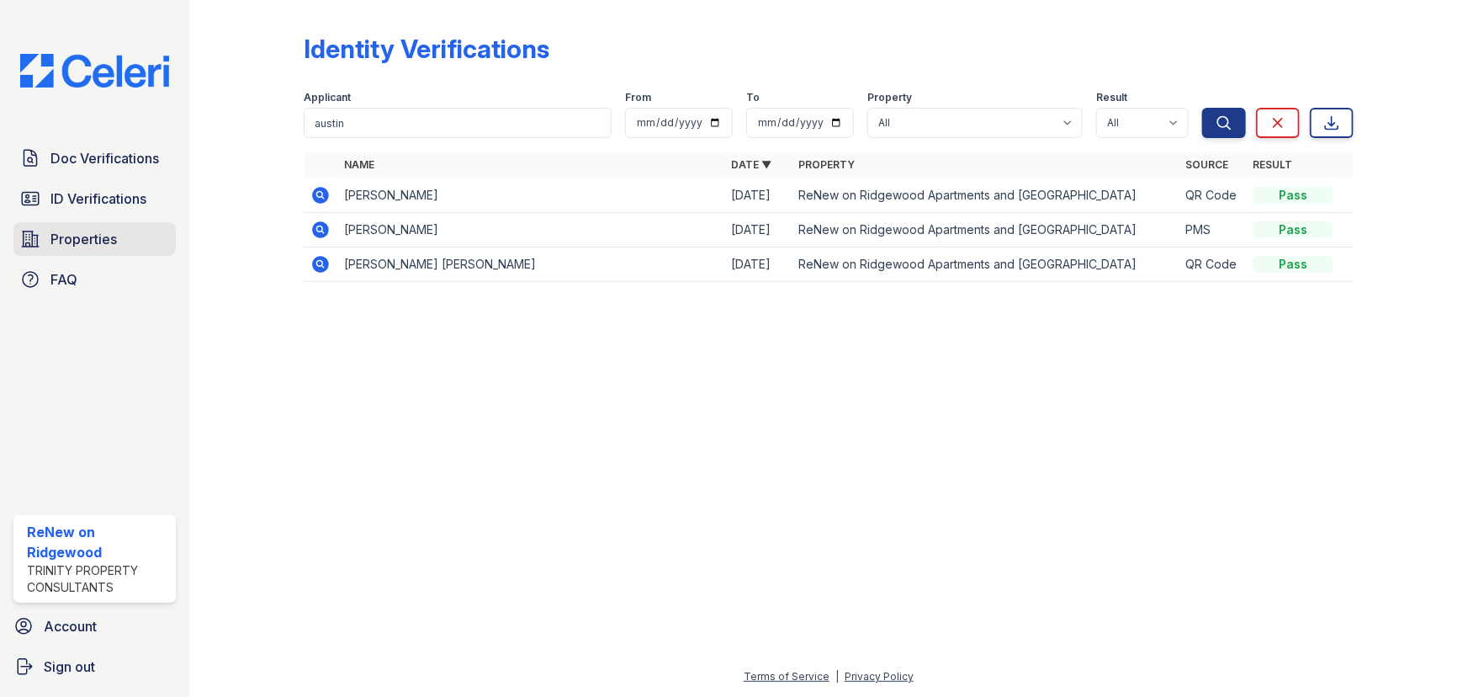
click at [127, 252] on link "Properties" at bounding box center [94, 239] width 162 height 34
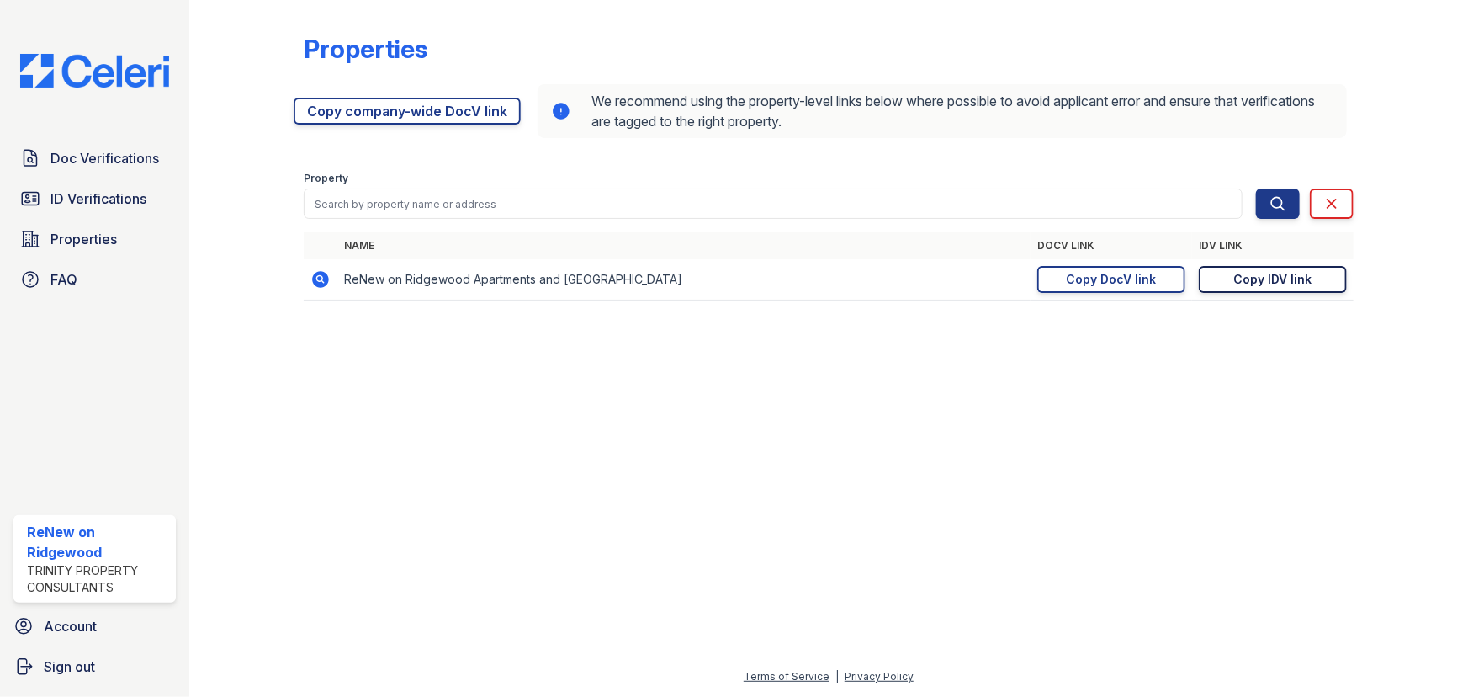
click at [1275, 284] on div "Copy IDV link" at bounding box center [1273, 279] width 78 height 17
